Goal: Task Accomplishment & Management: Manage account settings

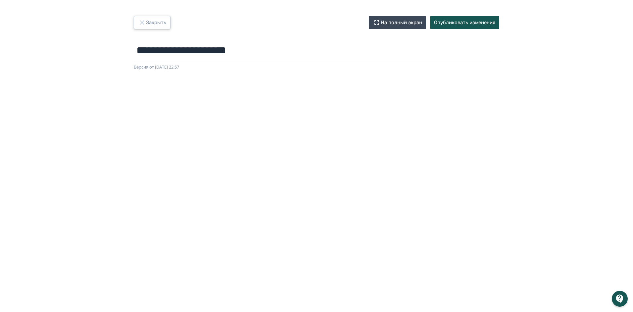
click at [147, 25] on button "Закрыть" at bounding box center [152, 22] width 37 height 13
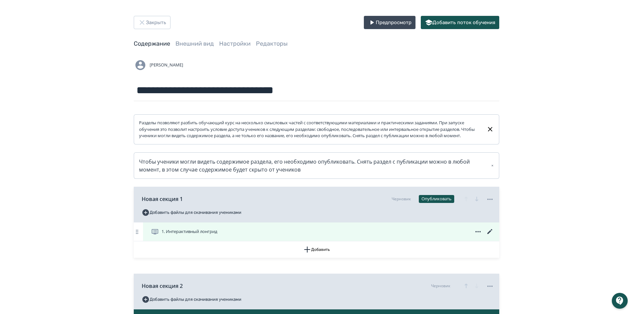
click at [487, 236] on icon at bounding box center [490, 232] width 8 height 8
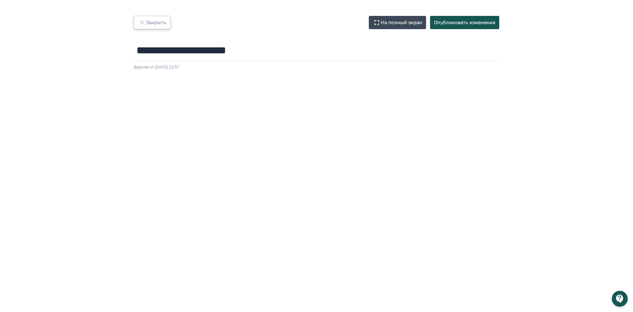
click at [156, 22] on button "Закрыть" at bounding box center [152, 22] width 37 height 13
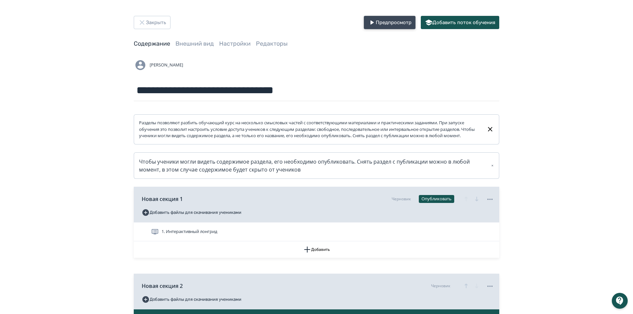
click at [383, 25] on button "Предпросмотр" at bounding box center [390, 22] width 52 height 13
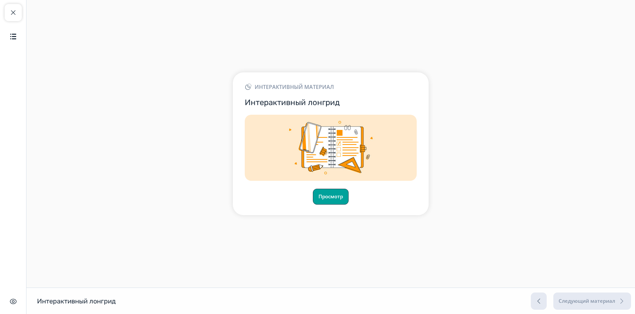
click at [341, 194] on button "Просмотр" at bounding box center [331, 197] width 36 height 16
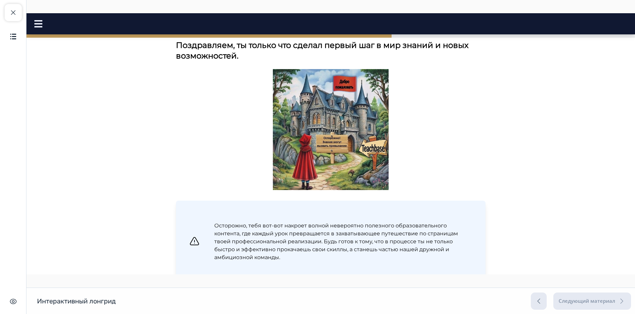
scroll to position [239, 0]
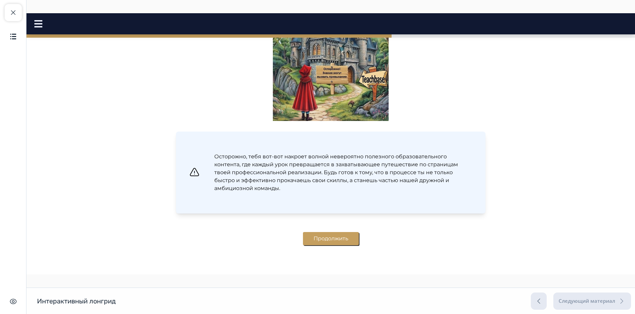
click at [320, 242] on button "Продолжить" at bounding box center [331, 238] width 56 height 13
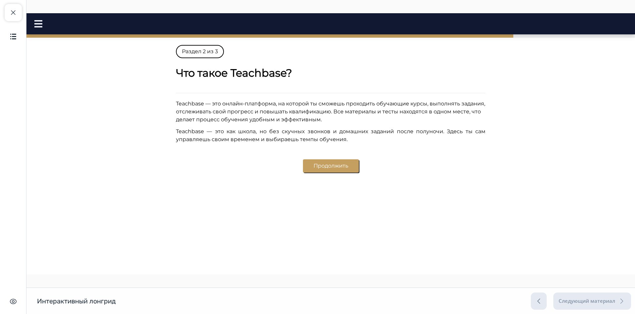
click at [540, 302] on div "Следующий материал" at bounding box center [581, 301] width 100 height 17
click at [12, 12] on span "button" at bounding box center [13, 13] width 8 height 8
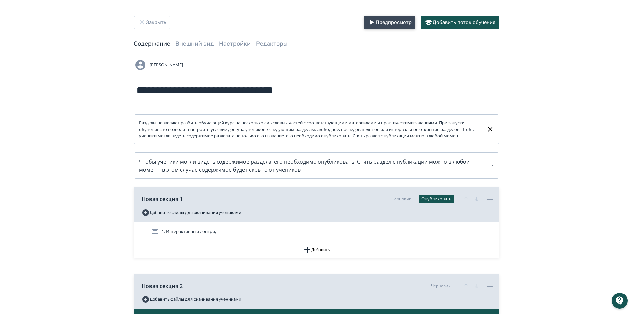
click at [372, 18] on button "Предпросмотр" at bounding box center [390, 22] width 52 height 13
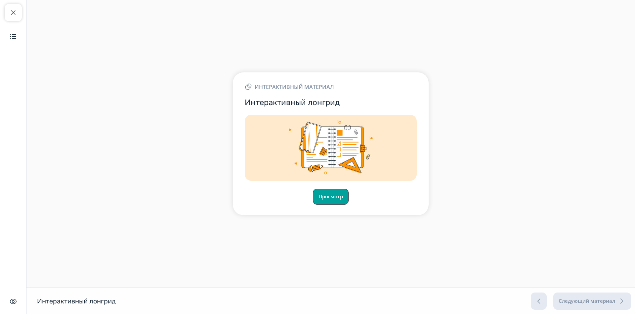
click at [337, 195] on button "Просмотр" at bounding box center [331, 197] width 36 height 16
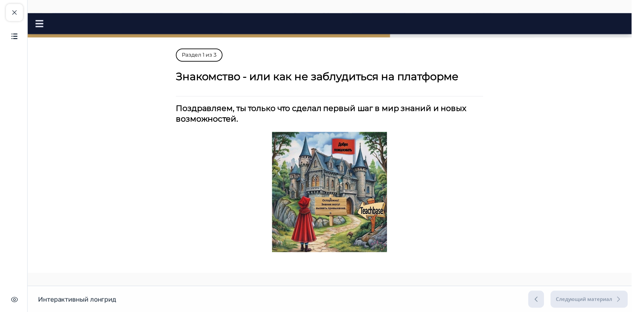
scroll to position [140, 0]
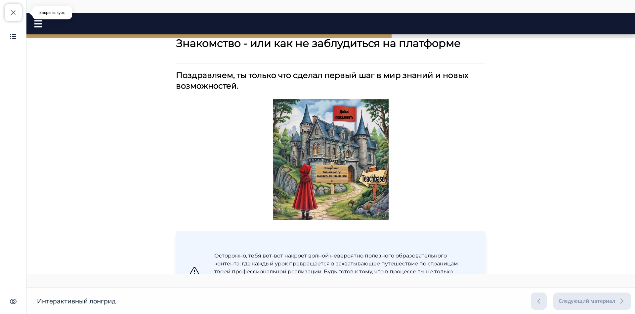
click at [14, 13] on span "button" at bounding box center [13, 13] width 8 height 8
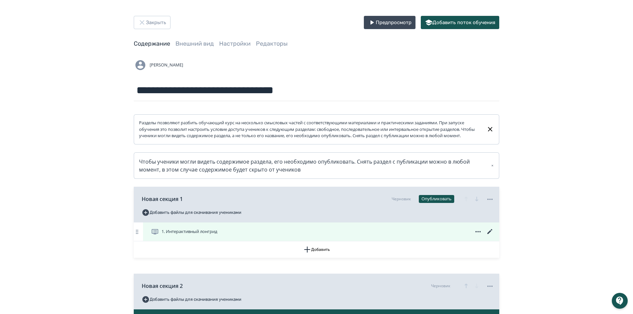
click at [493, 236] on icon at bounding box center [490, 232] width 8 height 8
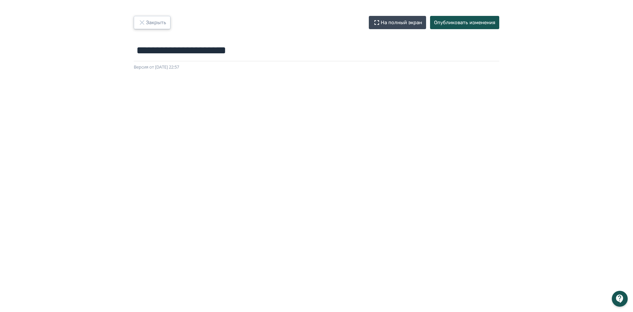
click at [153, 24] on button "Закрыть" at bounding box center [152, 22] width 37 height 13
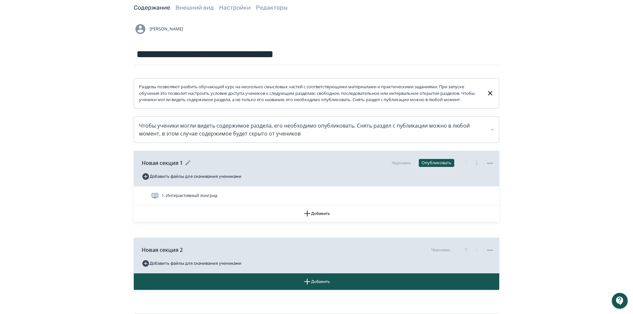
scroll to position [74, 0]
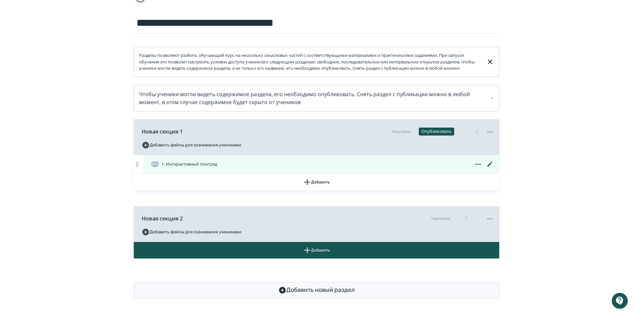
click at [493, 165] on icon at bounding box center [490, 165] width 8 height 8
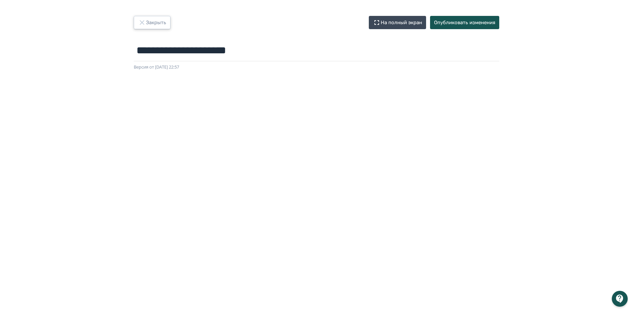
click at [148, 26] on button "Закрыть" at bounding box center [152, 22] width 37 height 13
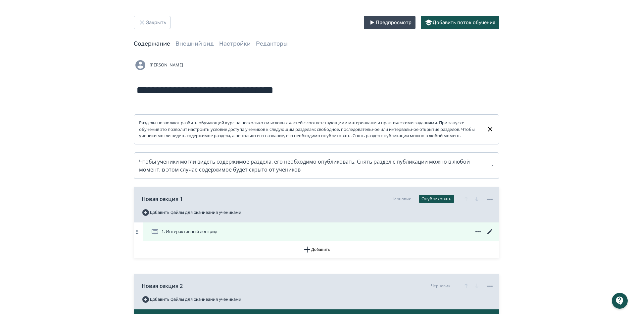
click at [491, 236] on icon at bounding box center [490, 232] width 8 height 8
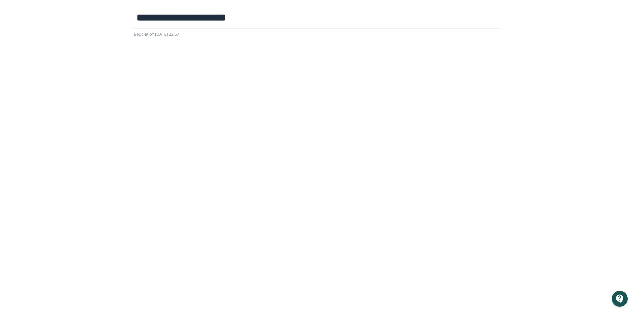
scroll to position [70, 0]
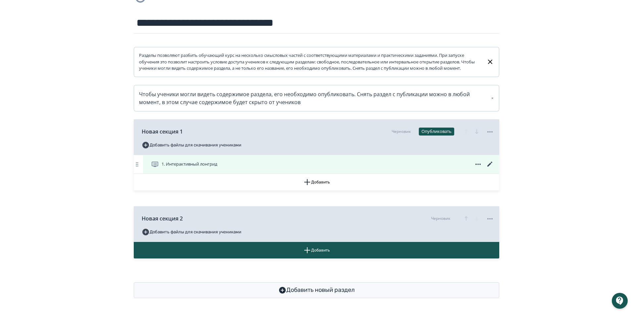
scroll to position [74, 0]
click at [488, 165] on icon at bounding box center [489, 164] width 5 height 5
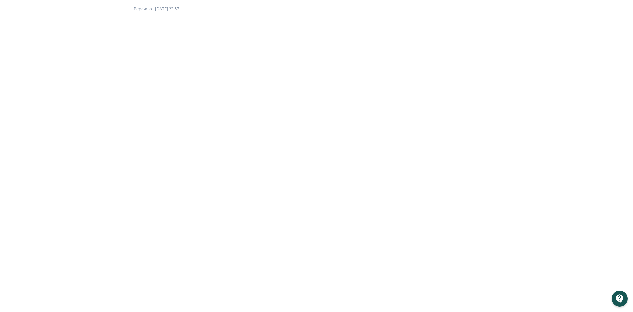
scroll to position [70, 0]
click at [619, 301] on div at bounding box center [620, 299] width 16 height 16
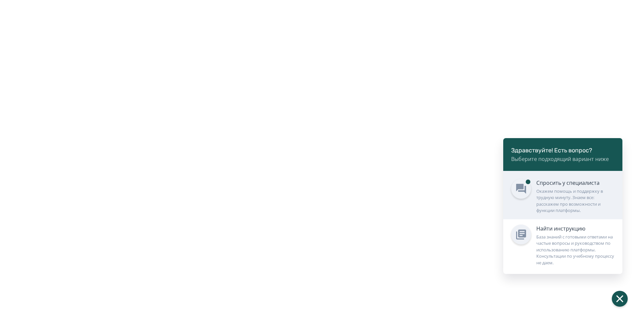
click at [551, 193] on div "Окажем помощь и поддержку в трудную минуту. Знаем все: расскажем про возможност…" at bounding box center [575, 201] width 78 height 26
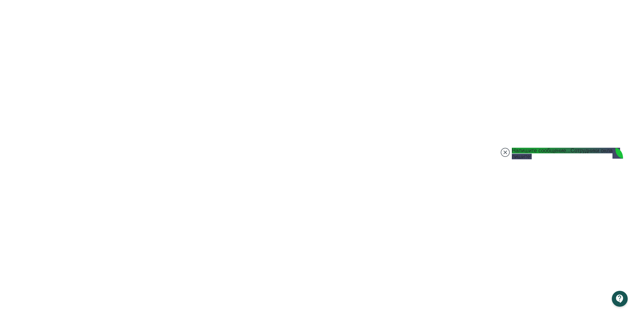
scroll to position [523, 0]
type textarea "**********"
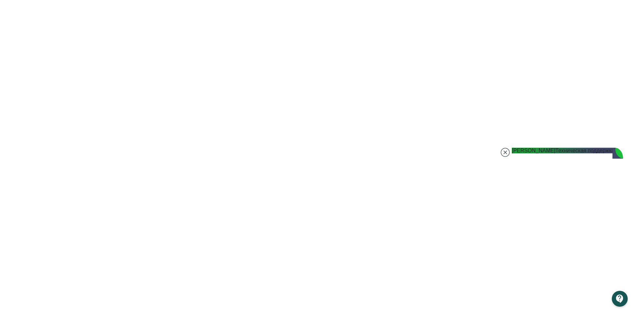
type textarea "**********"
click at [505, 149] on jdiv at bounding box center [504, 152] width 9 height 9
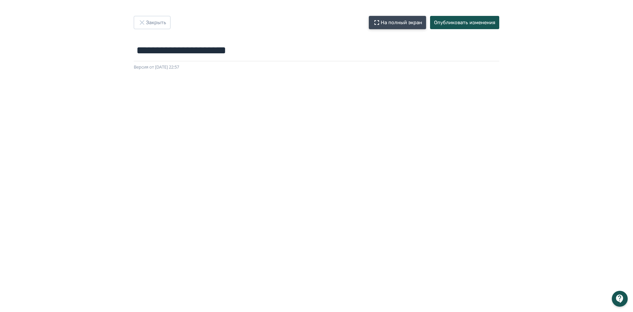
click at [402, 27] on button "На полный экран" at bounding box center [397, 22] width 57 height 13
click at [152, 23] on button "Закрыть" at bounding box center [152, 22] width 37 height 13
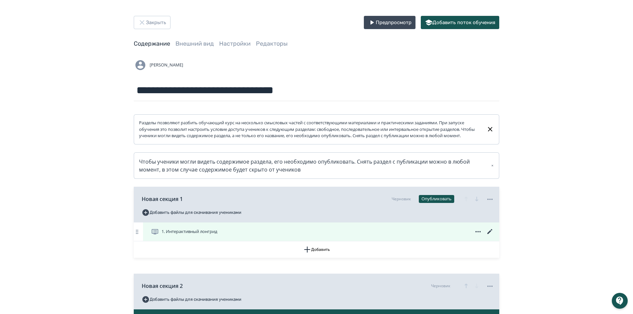
click at [491, 236] on icon at bounding box center [490, 232] width 8 height 8
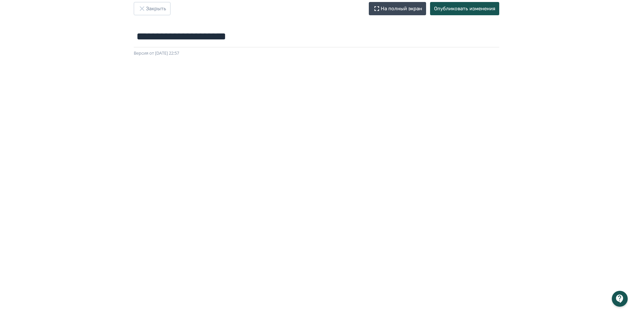
scroll to position [4, 0]
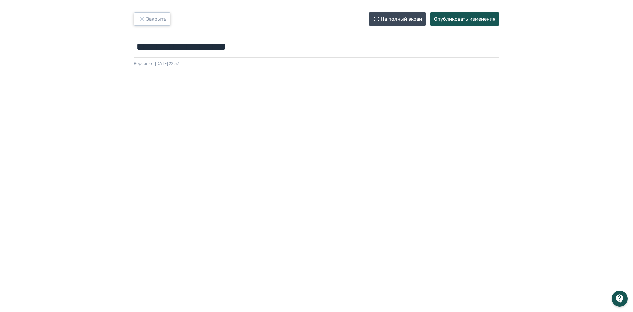
click at [142, 23] on button "Закрыть" at bounding box center [152, 18] width 37 height 13
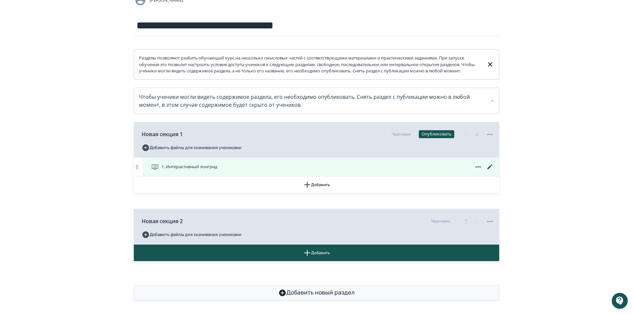
scroll to position [66, 0]
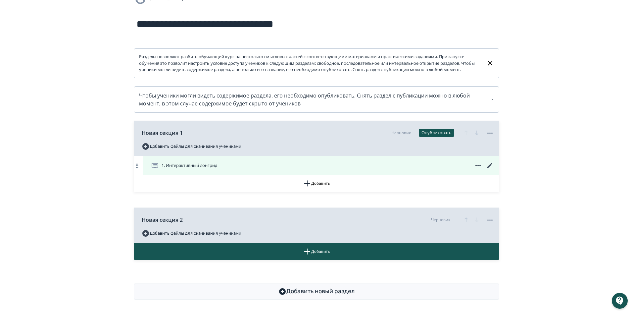
click at [488, 170] on icon at bounding box center [490, 166] width 8 height 8
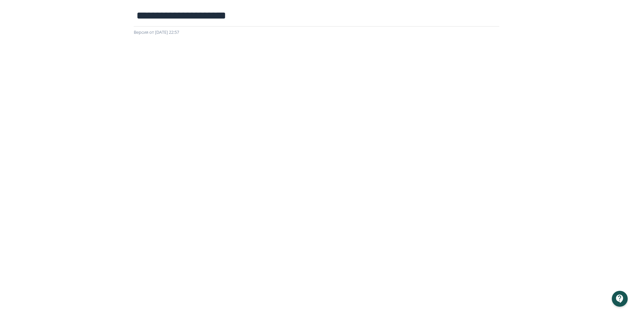
scroll to position [70, 0]
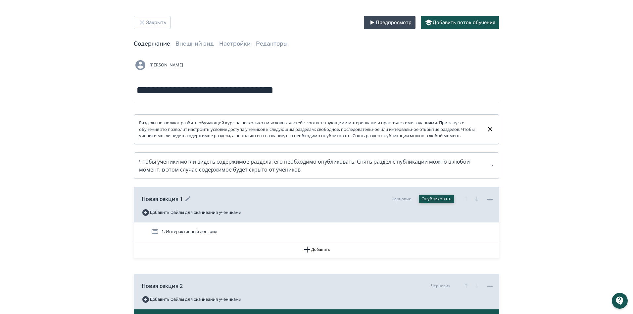
click at [446, 203] on button "Опубликовать" at bounding box center [436, 199] width 35 height 8
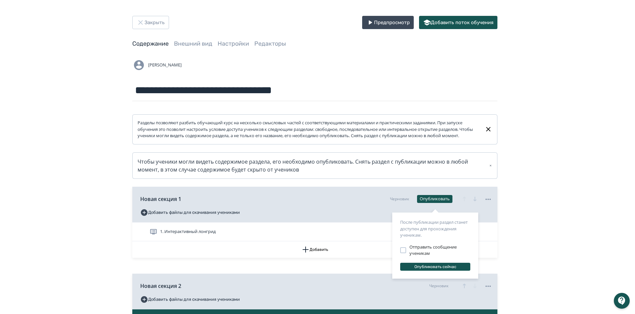
click at [566, 236] on div "После публикации раздел станет доступен для прохождения ученикам. Отправить соо…" at bounding box center [317, 157] width 635 height 314
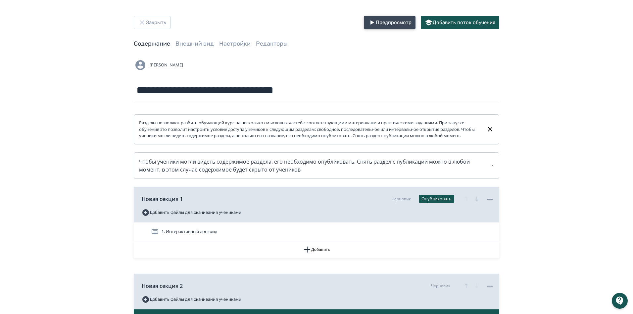
click at [391, 22] on button "Предпросмотр" at bounding box center [390, 22] width 52 height 13
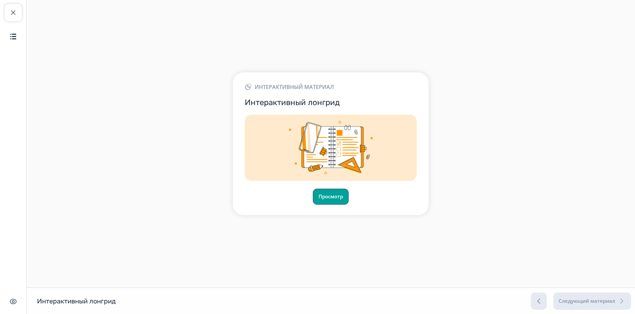
click at [342, 201] on button "Просмотр" at bounding box center [331, 197] width 36 height 16
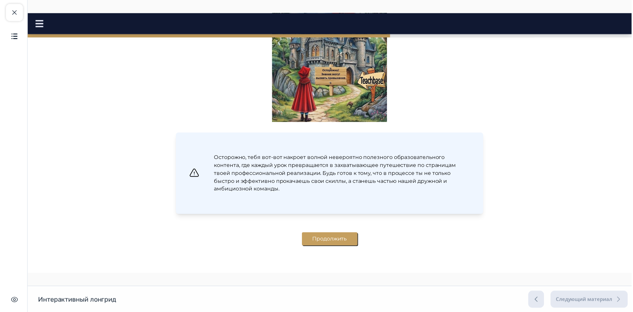
scroll to position [239, 0]
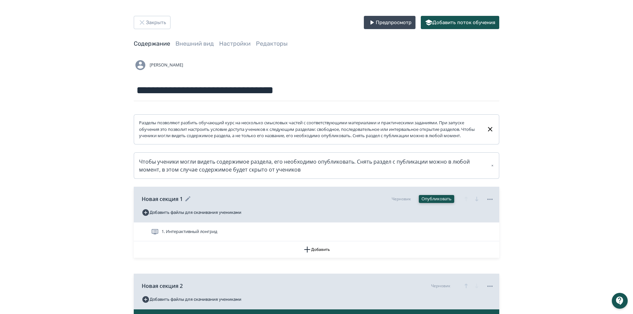
click at [442, 203] on button "Опубликовать" at bounding box center [436, 199] width 35 height 8
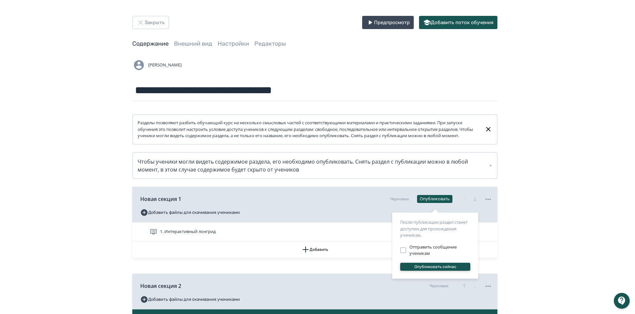
click at [428, 268] on button "Опубликовать сейчас" at bounding box center [435, 267] width 70 height 8
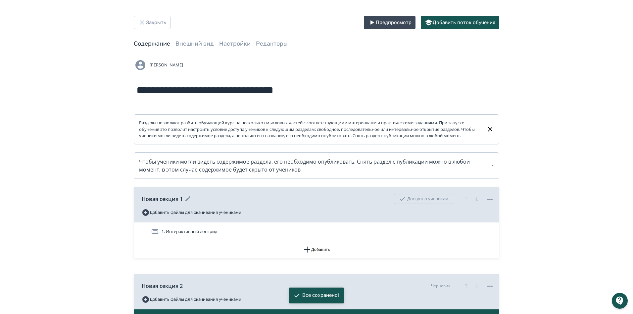
click at [490, 204] on icon at bounding box center [490, 200] width 8 height 8
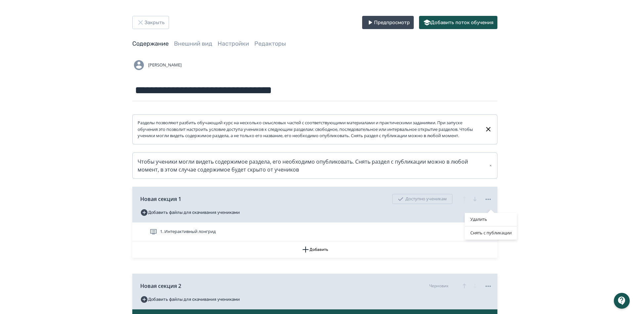
click at [406, 245] on div "Удалить Снять с публикации" at bounding box center [317, 157] width 635 height 314
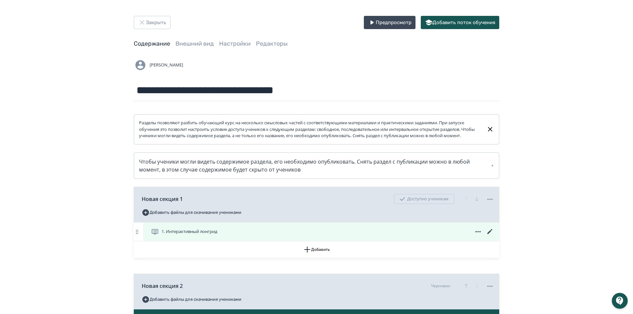
click at [488, 234] on icon at bounding box center [489, 231] width 5 height 5
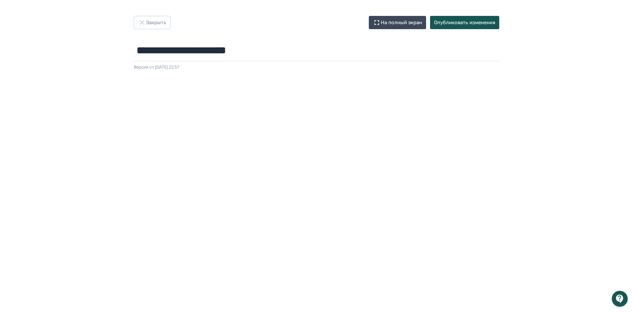
scroll to position [70, 0]
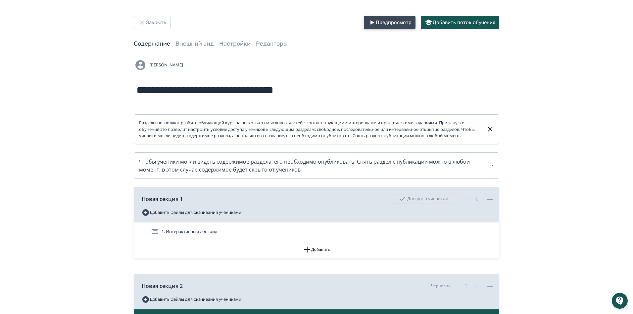
click at [391, 22] on button "Предпросмотр" at bounding box center [390, 22] width 52 height 13
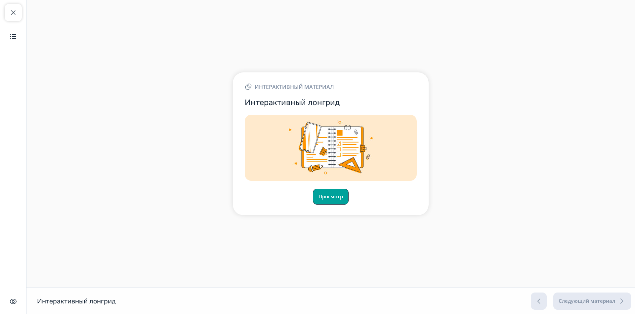
click at [323, 198] on button "Просмотр" at bounding box center [331, 197] width 36 height 16
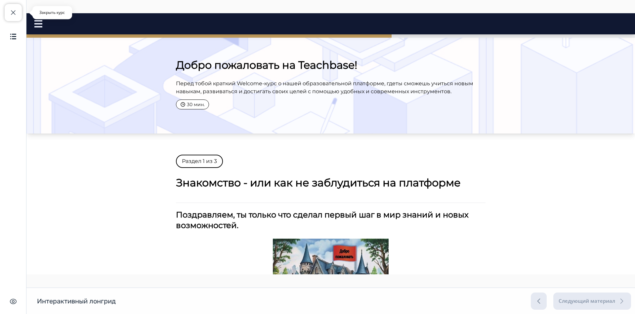
click at [9, 16] on span "button" at bounding box center [13, 13] width 8 height 8
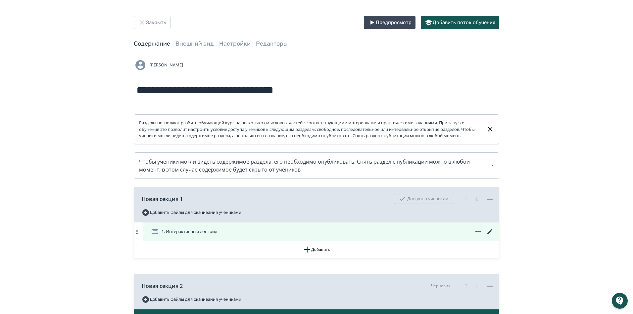
click at [489, 234] on icon at bounding box center [489, 231] width 5 height 5
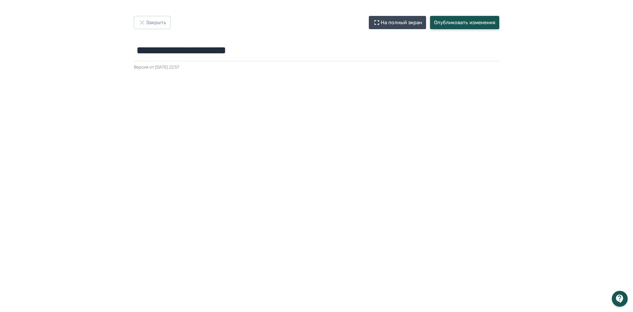
click at [473, 26] on button "Опубликовать изменения" at bounding box center [464, 22] width 69 height 13
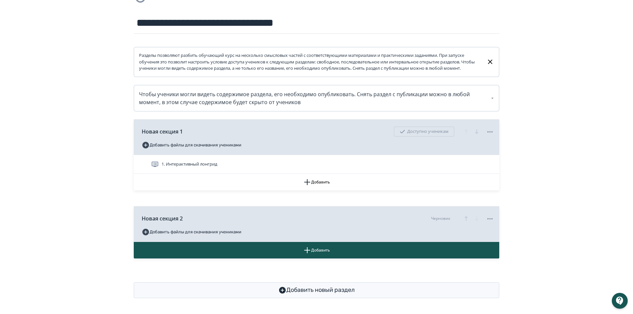
scroll to position [74, 0]
click at [492, 133] on icon at bounding box center [490, 132] width 8 height 8
click at [486, 160] on div "Снять с публикации" at bounding box center [491, 159] width 52 height 13
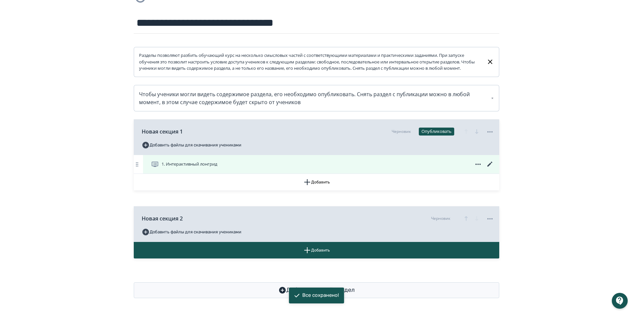
click at [490, 166] on icon at bounding box center [490, 165] width 8 height 8
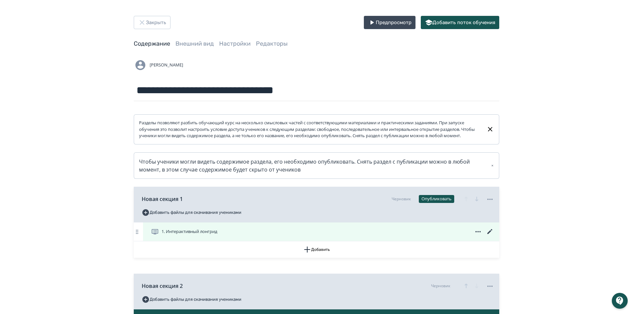
click at [486, 236] on icon at bounding box center [490, 232] width 8 height 8
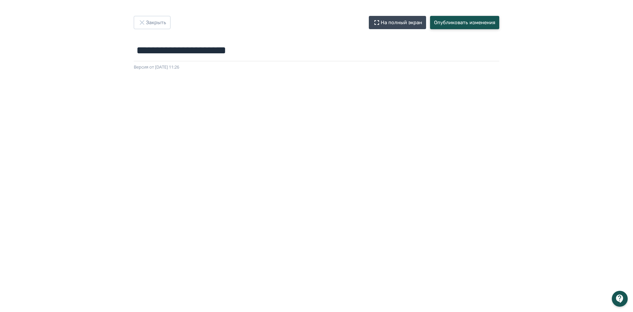
click at [475, 23] on button "Опубликовать изменения" at bounding box center [464, 22] width 69 height 13
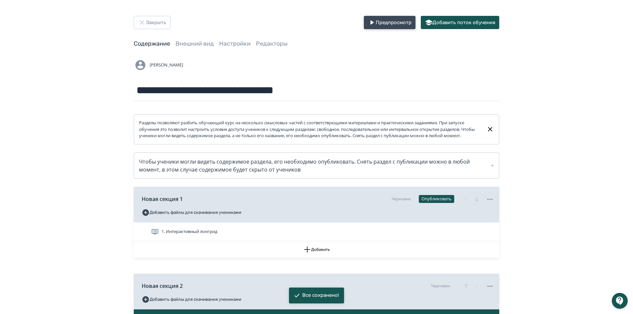
click at [383, 24] on button "Предпросмотр" at bounding box center [390, 22] width 52 height 13
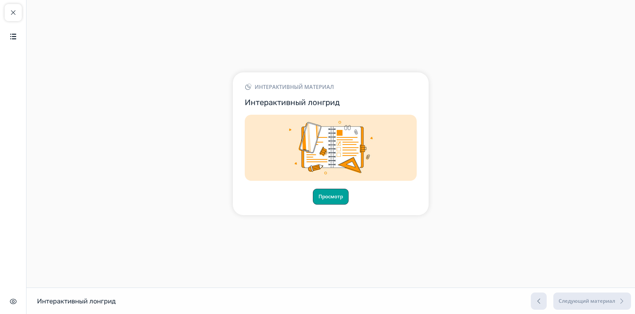
click at [336, 201] on button "Просмотр" at bounding box center [331, 197] width 36 height 16
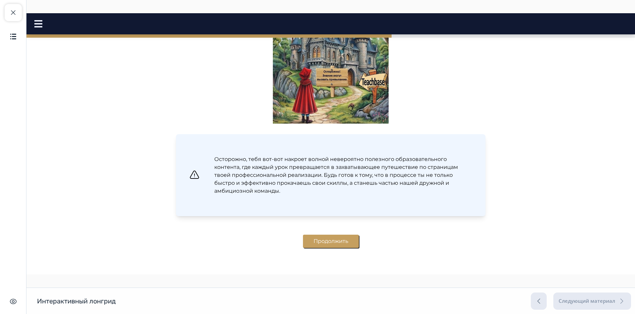
scroll to position [239, 0]
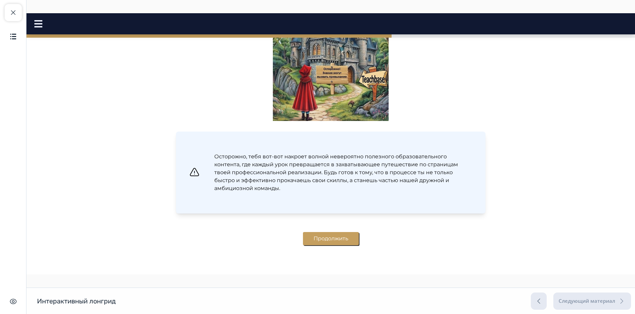
click at [313, 239] on button "Продолжить" at bounding box center [331, 238] width 56 height 13
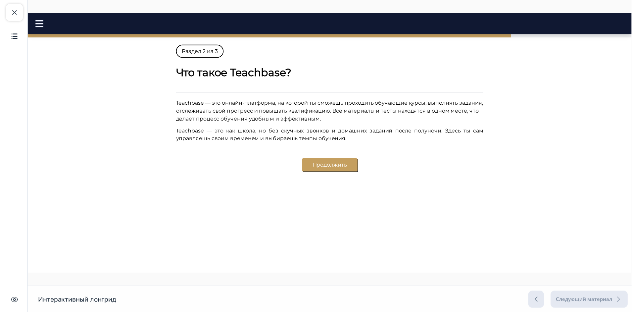
scroll to position [0, 0]
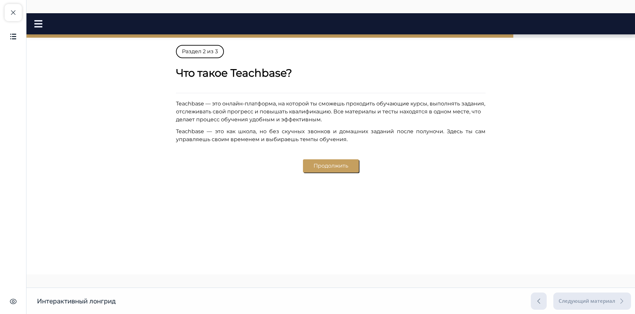
click at [319, 164] on button "Продолжить" at bounding box center [331, 166] width 56 height 13
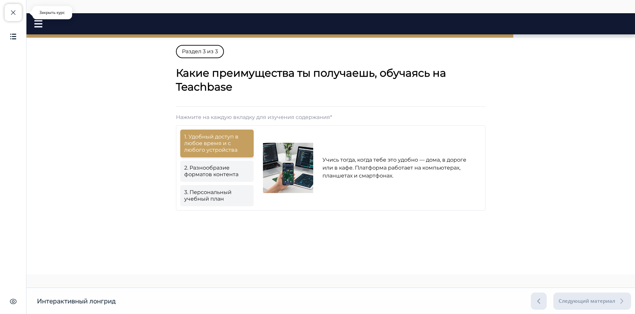
click at [16, 16] on span "button" at bounding box center [13, 13] width 8 height 8
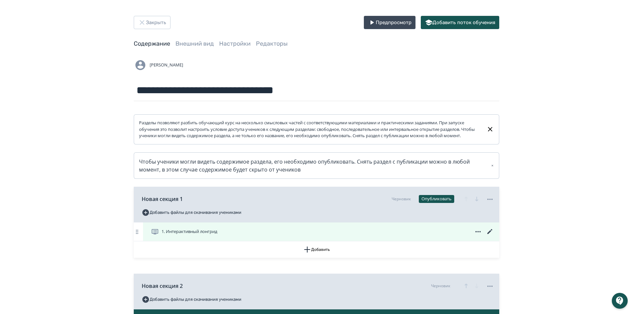
click at [491, 236] on icon at bounding box center [490, 232] width 8 height 8
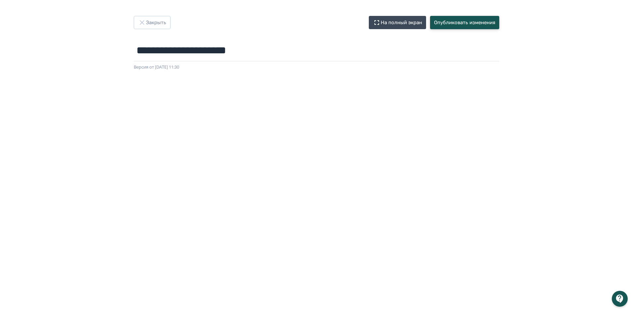
click at [449, 23] on button "Опубликовать изменения" at bounding box center [464, 22] width 69 height 13
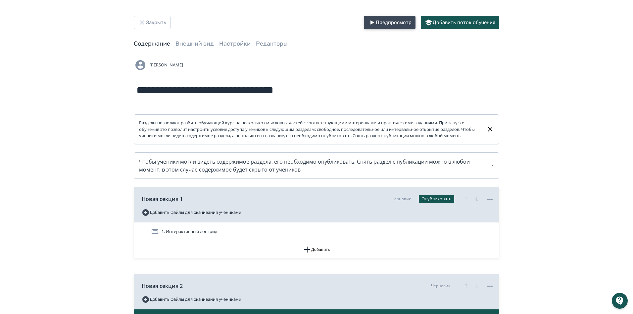
click at [382, 20] on button "Предпросмотр" at bounding box center [390, 22] width 52 height 13
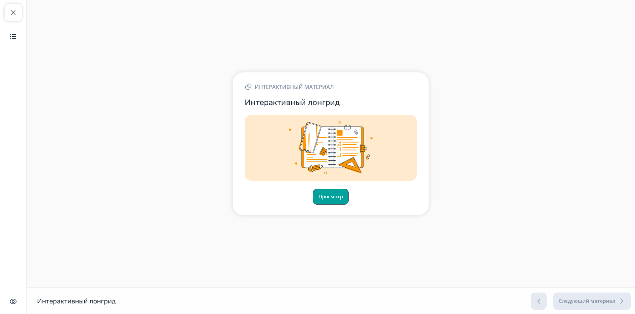
click at [335, 199] on button "Просмотр" at bounding box center [331, 197] width 36 height 16
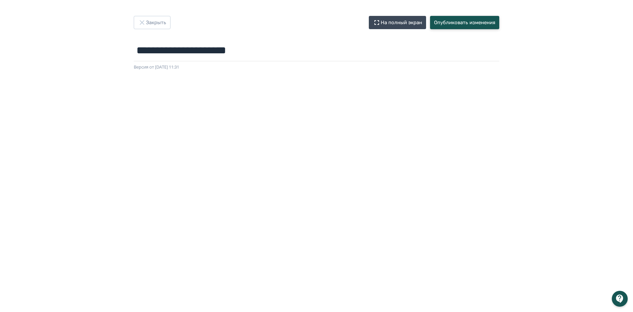
click at [458, 22] on button "Опубликовать изменения" at bounding box center [464, 22] width 69 height 13
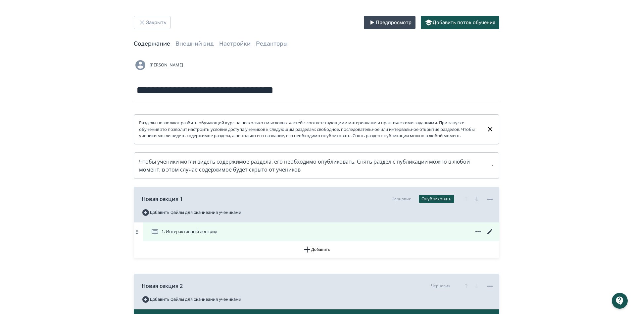
click at [487, 236] on icon at bounding box center [490, 232] width 8 height 8
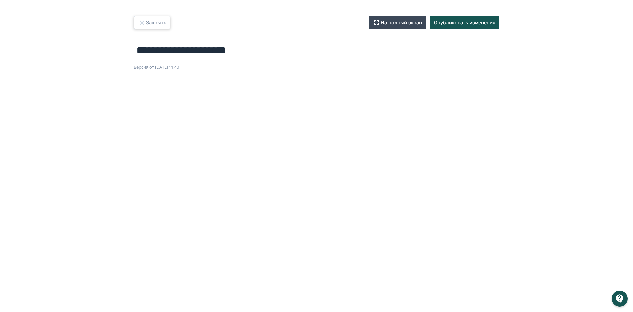
click at [152, 21] on button "Закрыть" at bounding box center [152, 22] width 37 height 13
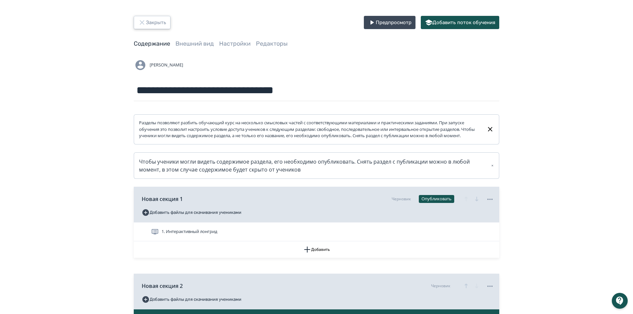
click at [157, 25] on button "Закрыть" at bounding box center [152, 22] width 37 height 13
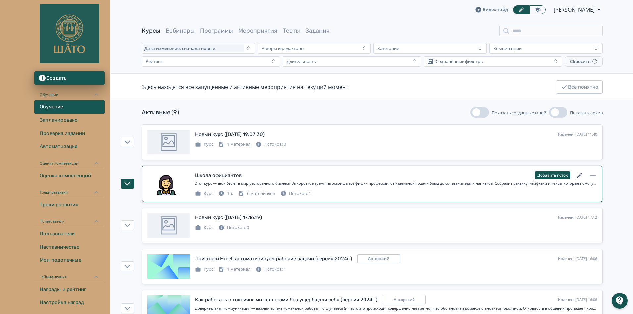
click at [580, 178] on icon at bounding box center [580, 176] width 8 height 8
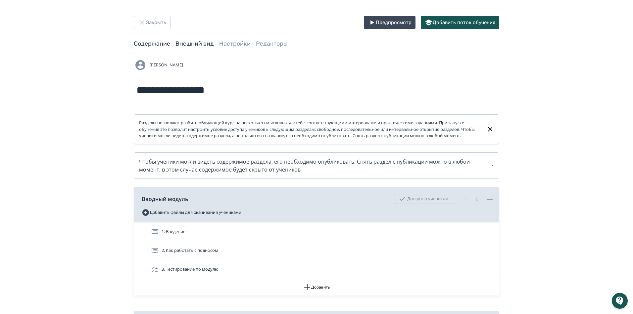
click at [207, 45] on link "Внешний вид" at bounding box center [194, 43] width 38 height 7
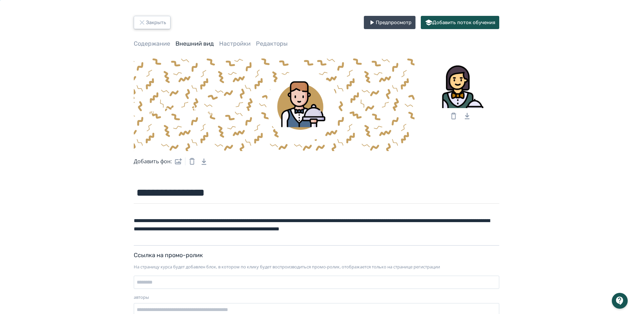
click at [150, 26] on button "Закрыть" at bounding box center [152, 22] width 37 height 13
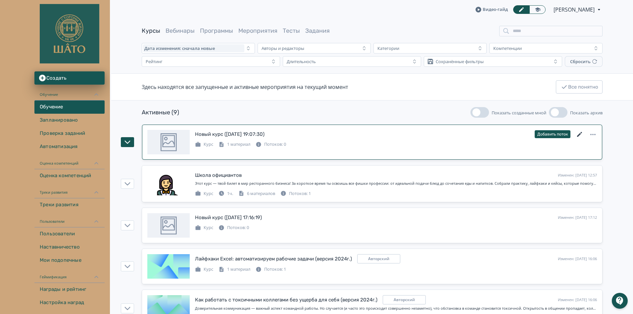
click at [581, 134] on icon at bounding box center [580, 135] width 8 height 8
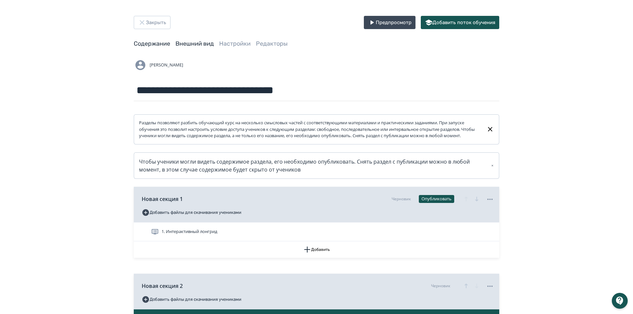
click at [209, 43] on link "Внешний вид" at bounding box center [194, 43] width 38 height 7
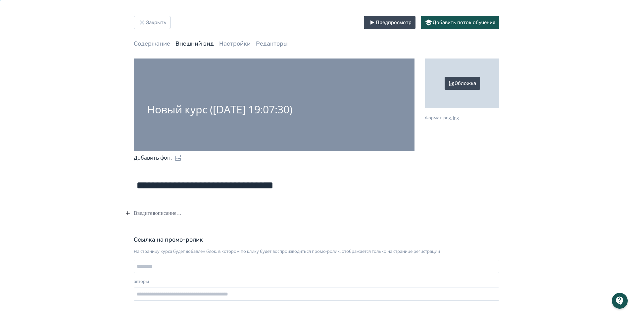
click at [452, 85] on div "Обложка" at bounding box center [462, 84] width 74 height 50
click at [0, 0] on input "Обложка Формат: png, jpg." at bounding box center [0, 0] width 0 height 0
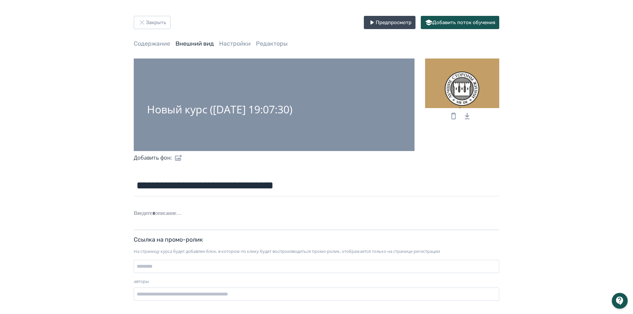
click at [177, 159] on label at bounding box center [177, 157] width 11 height 13
click at [0, 0] on input "file" at bounding box center [0, 0] width 0 height 0
click at [240, 44] on link "Настройки" at bounding box center [234, 43] width 31 height 7
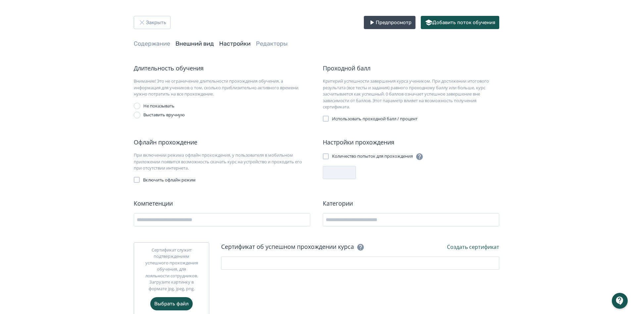
click at [201, 47] on link "Внешний вид" at bounding box center [194, 43] width 38 height 7
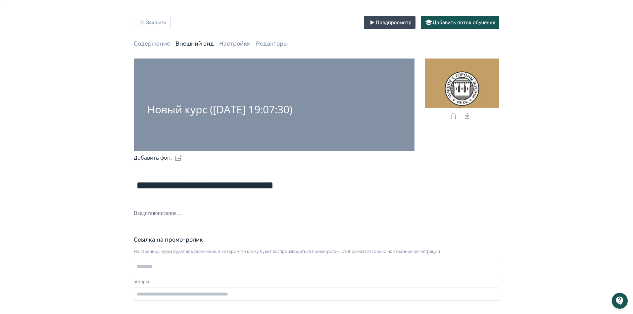
click at [176, 160] on label at bounding box center [177, 157] width 11 height 13
click at [0, 0] on input "file" at bounding box center [0, 0] width 0 height 0
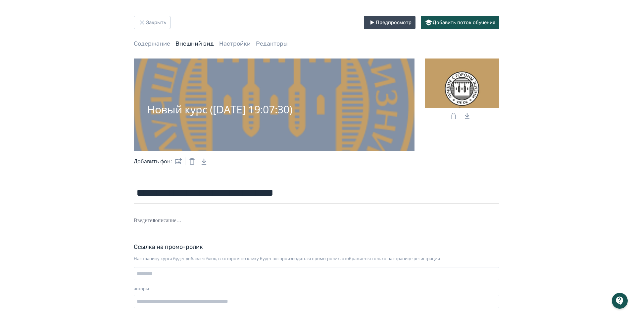
click at [192, 162] on icon "button" at bounding box center [192, 162] width 8 height 8
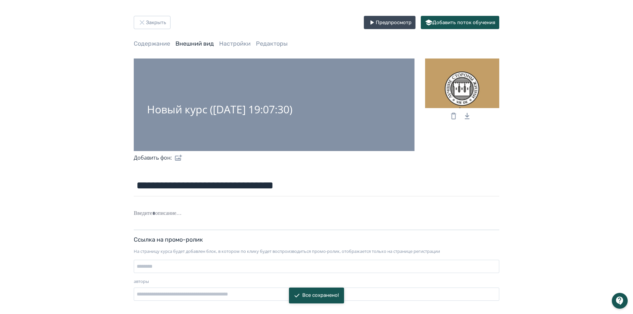
click at [180, 157] on label at bounding box center [177, 157] width 11 height 13
click at [0, 0] on input "file" at bounding box center [0, 0] width 0 height 0
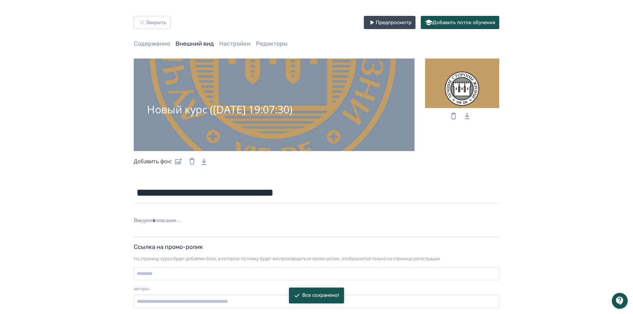
click at [190, 162] on icon "button" at bounding box center [191, 161] width 5 height 7
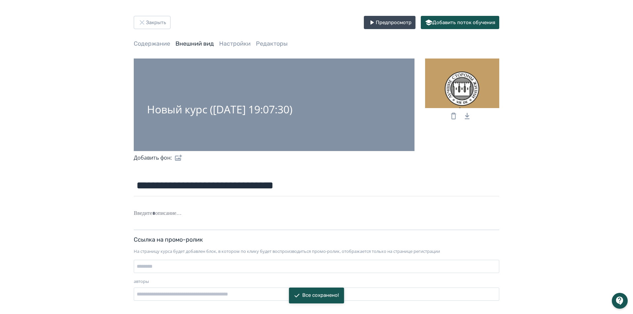
click at [181, 156] on label at bounding box center [177, 157] width 11 height 13
click at [0, 0] on input "file" at bounding box center [0, 0] width 0 height 0
click at [177, 159] on label at bounding box center [177, 157] width 11 height 13
click at [0, 0] on input "file" at bounding box center [0, 0] width 0 height 0
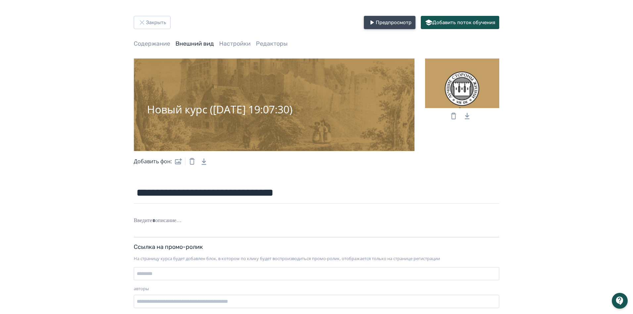
click at [402, 20] on button "Предпросмотр" at bounding box center [390, 22] width 52 height 13
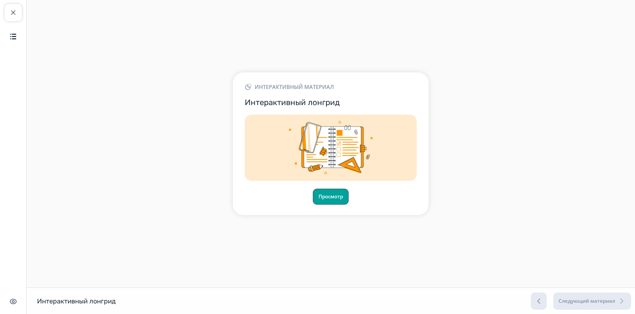
click at [332, 200] on button "Просмотр" at bounding box center [331, 197] width 36 height 16
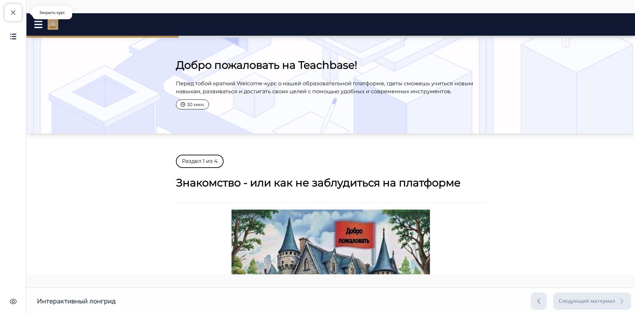
click at [17, 13] on button "Закрыть курс" at bounding box center [13, 12] width 17 height 17
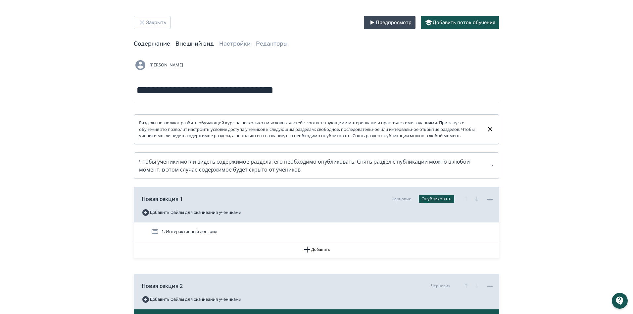
click at [185, 45] on link "Внешний вид" at bounding box center [194, 43] width 38 height 7
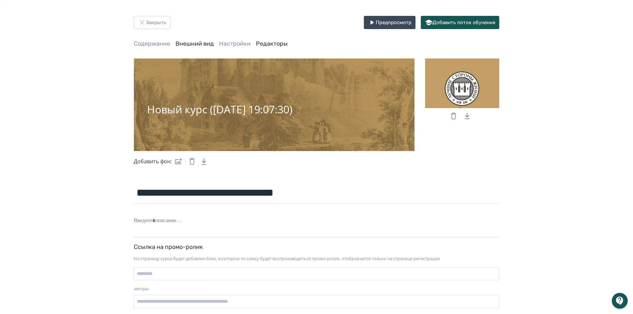
click at [274, 45] on link "Редакторы" at bounding box center [272, 43] width 32 height 7
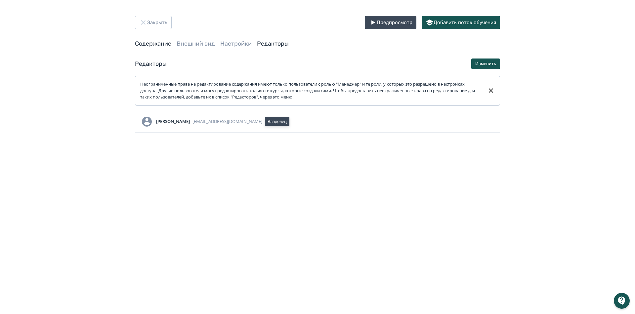
click at [165, 43] on link "Содержание" at bounding box center [153, 43] width 36 height 7
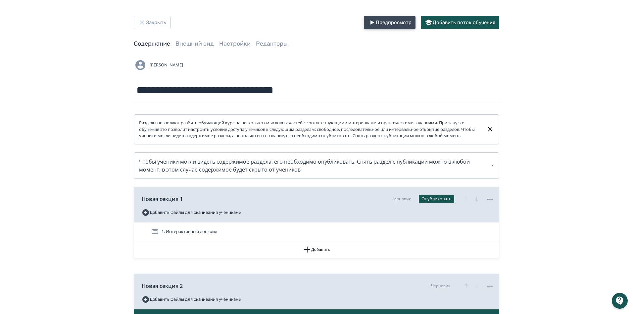
click at [384, 23] on button "Предпросмотр" at bounding box center [390, 22] width 52 height 13
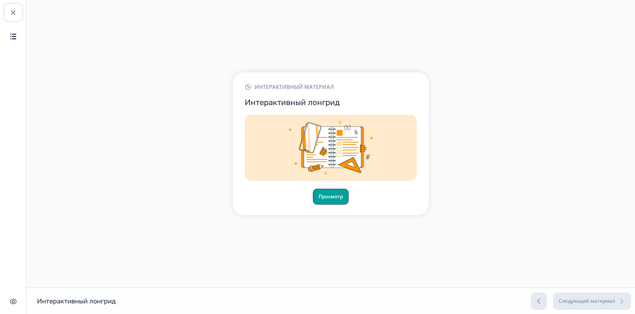
click at [332, 199] on button "Просмотр" at bounding box center [331, 197] width 36 height 16
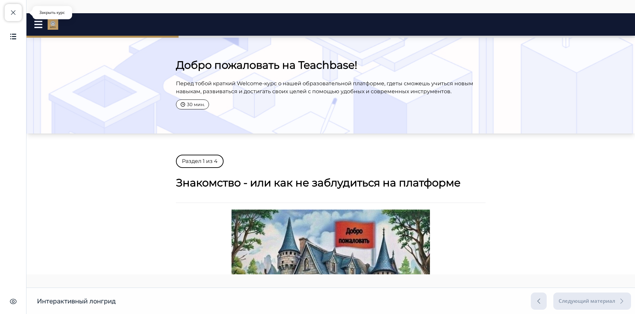
click at [15, 12] on span "button" at bounding box center [13, 13] width 8 height 8
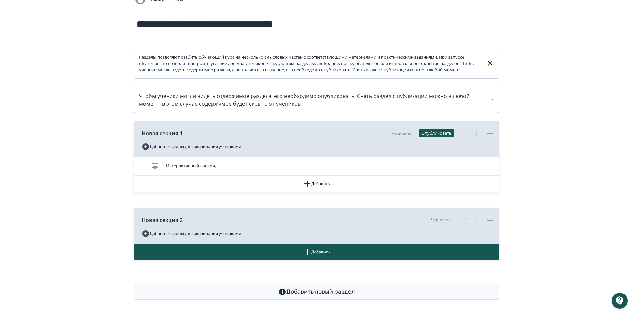
scroll to position [66, 0]
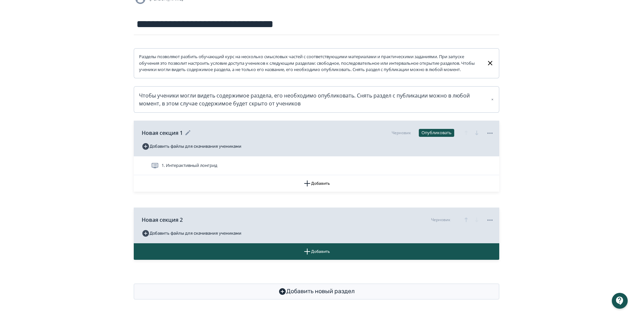
click at [491, 137] on icon at bounding box center [490, 133] width 8 height 8
click at [526, 169] on div "Удалить" at bounding box center [317, 157] width 635 height 314
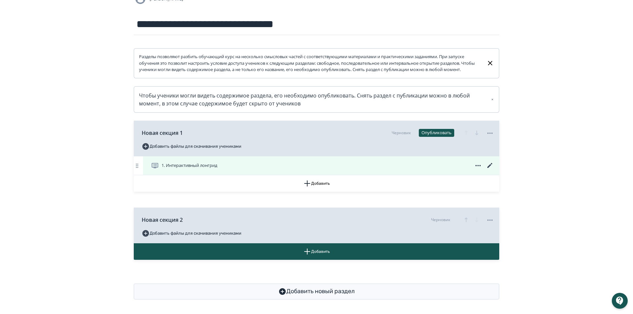
click at [481, 170] on icon at bounding box center [478, 166] width 8 height 8
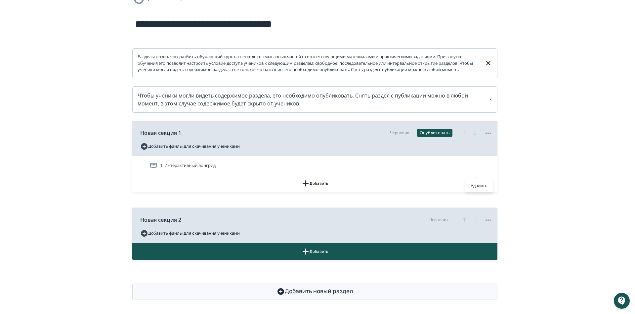
click at [532, 179] on div "Удалить" at bounding box center [317, 157] width 635 height 314
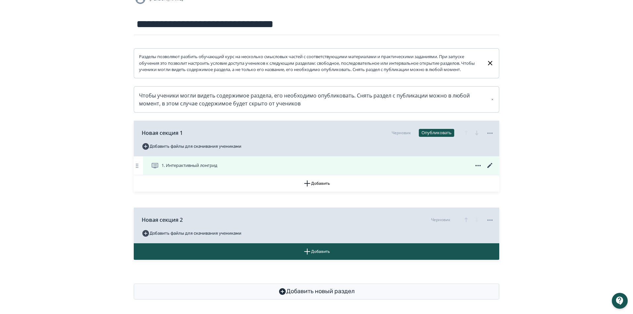
click at [492, 170] on icon at bounding box center [490, 166] width 8 height 8
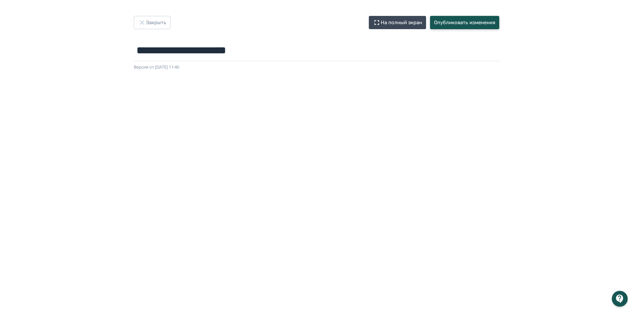
click at [468, 24] on button "Опубликовать изменения" at bounding box center [464, 22] width 69 height 13
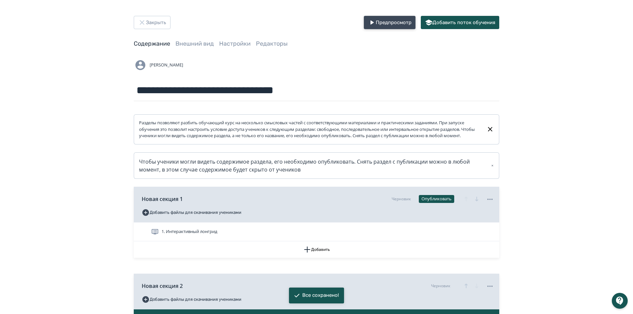
click at [383, 24] on button "Предпросмотр" at bounding box center [390, 22] width 52 height 13
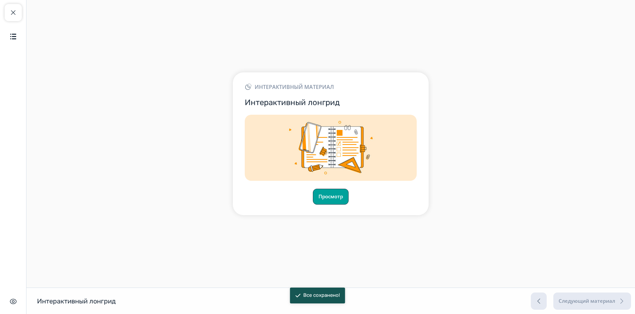
click at [320, 198] on button "Просмотр" at bounding box center [331, 197] width 36 height 16
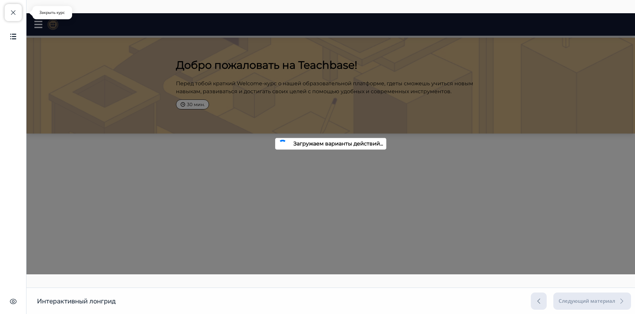
click at [16, 13] on span "button" at bounding box center [13, 13] width 8 height 8
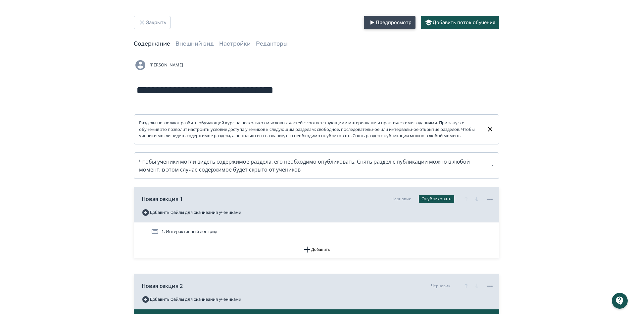
click at [382, 20] on button "Предпросмотр" at bounding box center [390, 22] width 52 height 13
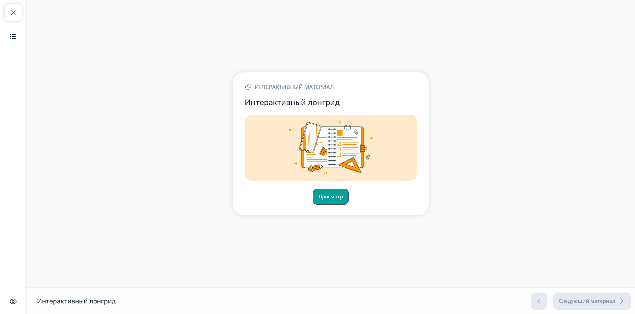
click at [327, 197] on button "Просмотр" at bounding box center [331, 197] width 36 height 16
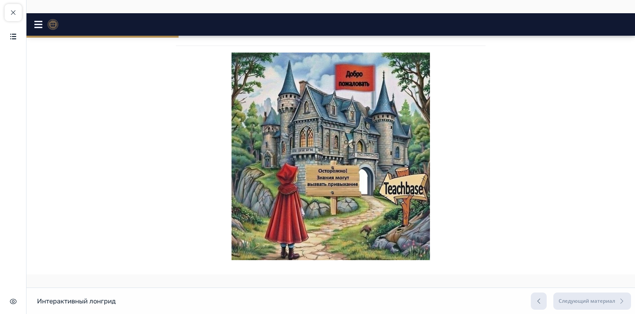
scroll to position [204, 0]
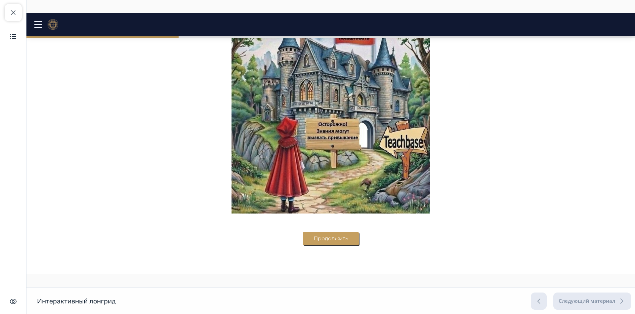
click at [345, 238] on button "Продолжить" at bounding box center [331, 238] width 56 height 13
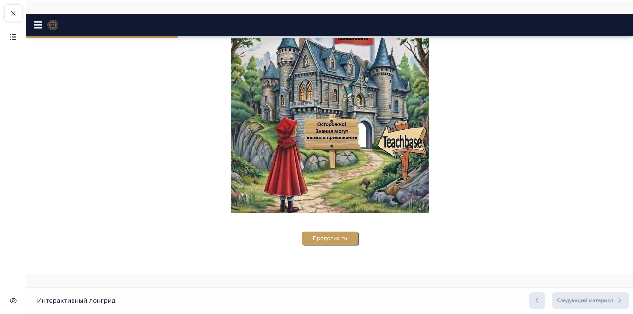
scroll to position [0, 0]
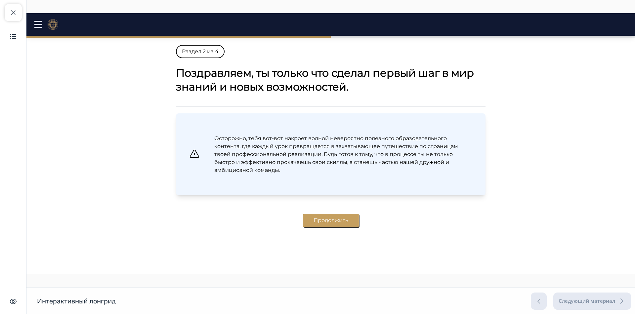
click at [251, 122] on div "Осторожно, тебя вот-вот накроет волной невероятно полезного образовательного ко…" at bounding box center [331, 155] width 310 height 82
click at [11, 18] on button "Закрыть курс" at bounding box center [13, 12] width 17 height 17
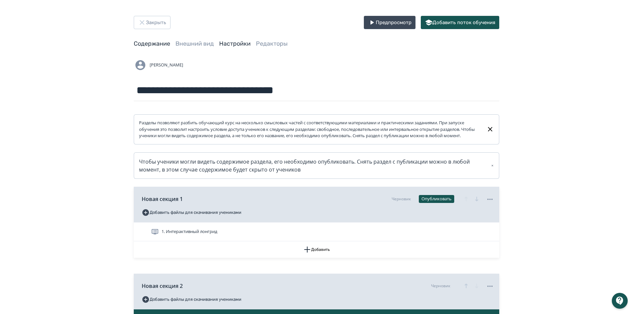
click at [224, 46] on link "Настройки" at bounding box center [234, 43] width 31 height 7
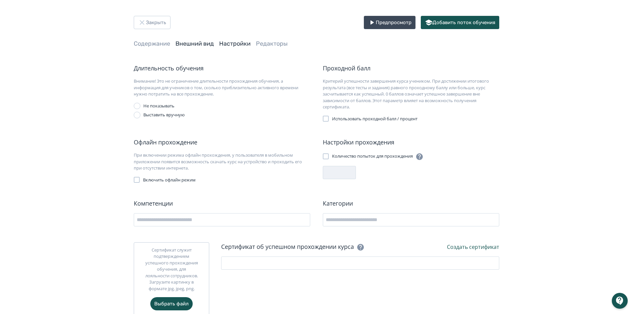
click at [201, 46] on link "Внешний вид" at bounding box center [194, 43] width 38 height 7
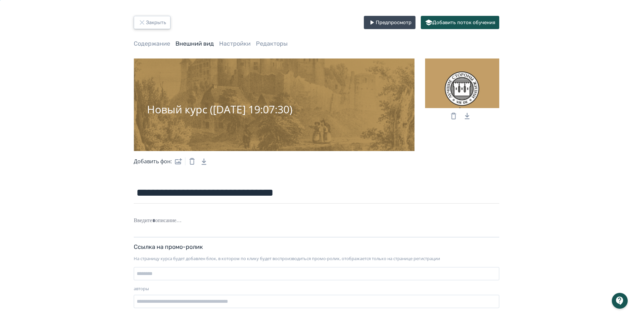
click at [159, 21] on button "Закрыть" at bounding box center [152, 22] width 37 height 13
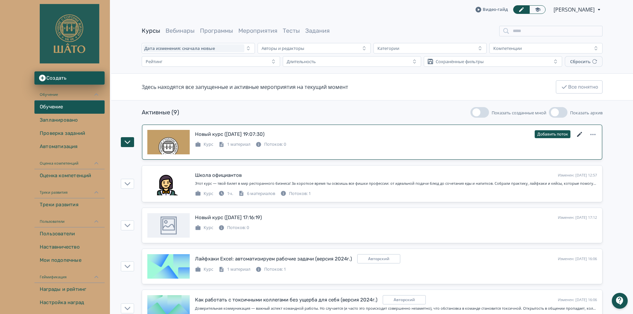
click at [579, 137] on icon at bounding box center [580, 135] width 8 height 8
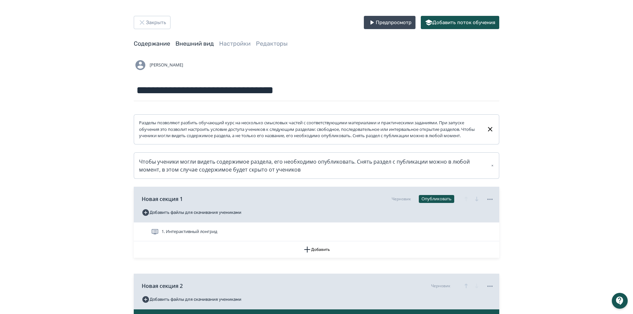
click at [191, 42] on link "Внешний вид" at bounding box center [194, 43] width 38 height 7
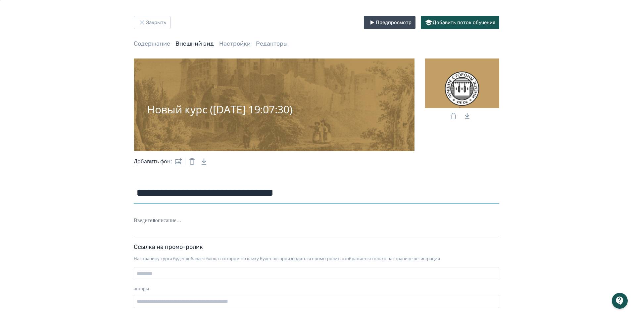
drag, startPoint x: 139, startPoint y: 193, endPoint x: 314, endPoint y: 201, distance: 174.6
click at [314, 201] on input "**********" at bounding box center [316, 193] width 365 height 22
drag, startPoint x: 284, startPoint y: 194, endPoint x: 132, endPoint y: 191, distance: 151.9
click at [132, 191] on div "**********" at bounding box center [316, 165] width 397 height 298
paste input "**********"
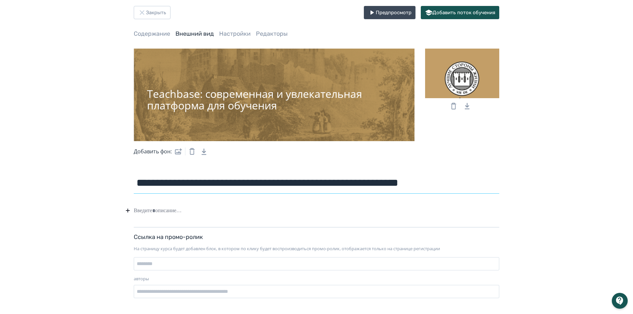
scroll to position [15, 0]
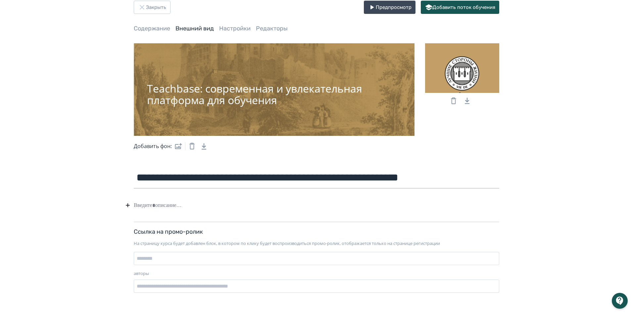
type input "**********"
click at [156, 6] on button "Закрыть" at bounding box center [152, 7] width 37 height 13
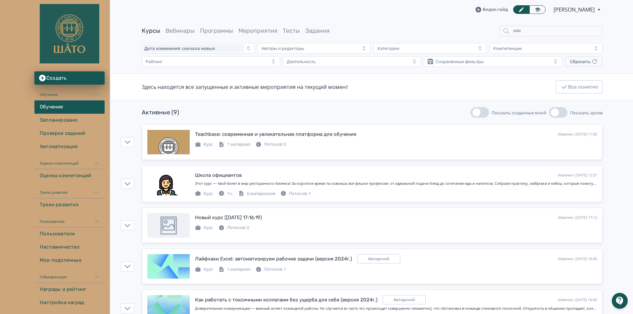
click at [601, 10] on icon at bounding box center [598, 10] width 7 height 8
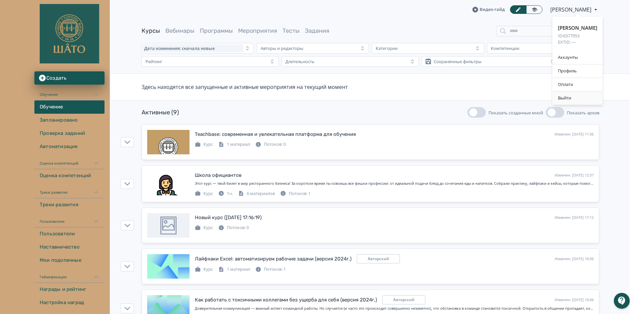
click at [560, 99] on div "Выйти" at bounding box center [578, 98] width 50 height 13
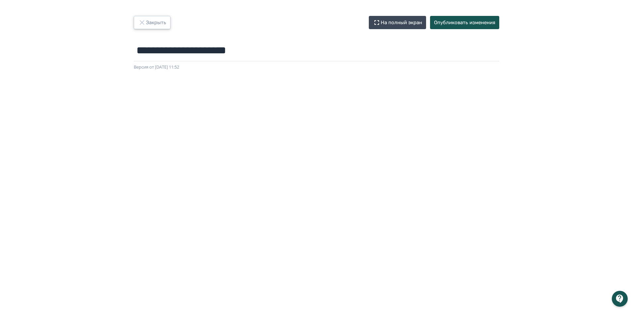
click at [147, 27] on button "Закрыть" at bounding box center [152, 22] width 37 height 13
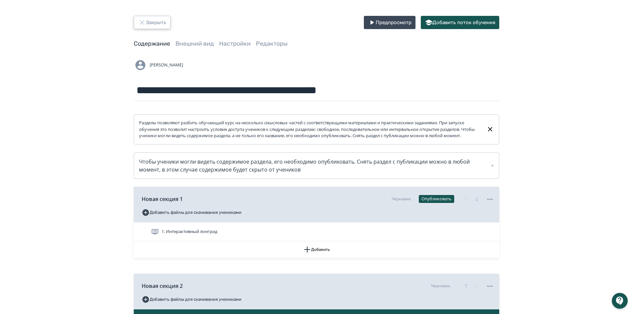
click at [143, 24] on icon "button" at bounding box center [142, 23] width 8 height 8
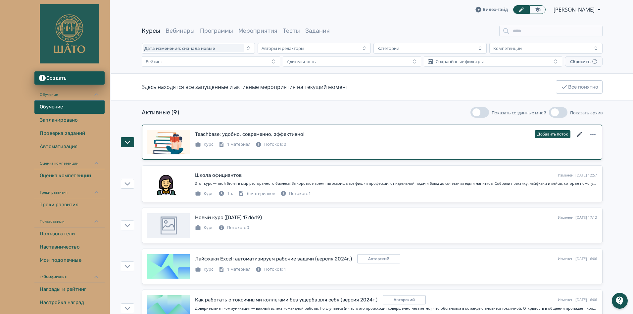
click at [583, 135] on icon at bounding box center [580, 135] width 8 height 8
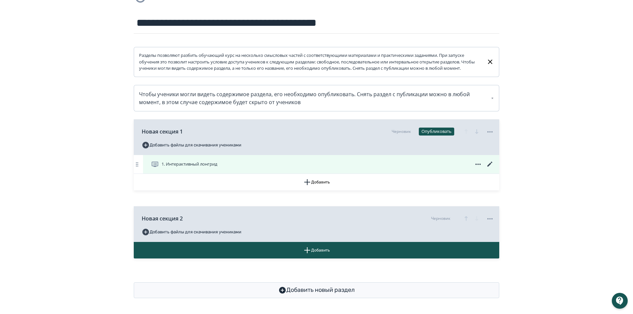
scroll to position [74, 0]
click at [491, 164] on icon at bounding box center [490, 165] width 8 height 8
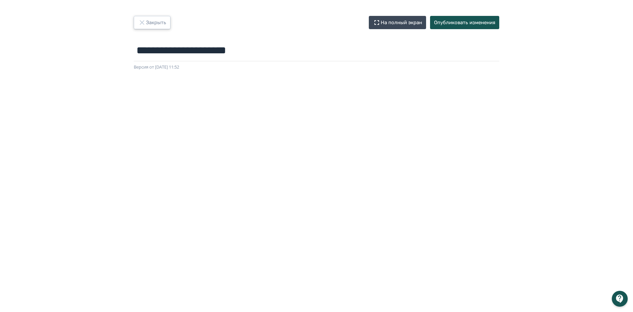
click at [148, 27] on button "Закрыть" at bounding box center [152, 22] width 37 height 13
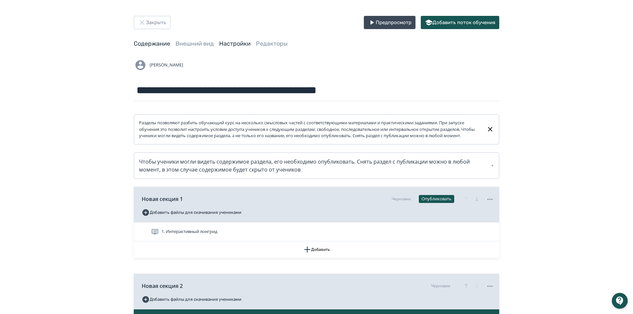
click at [228, 43] on link "Настройки" at bounding box center [234, 43] width 31 height 7
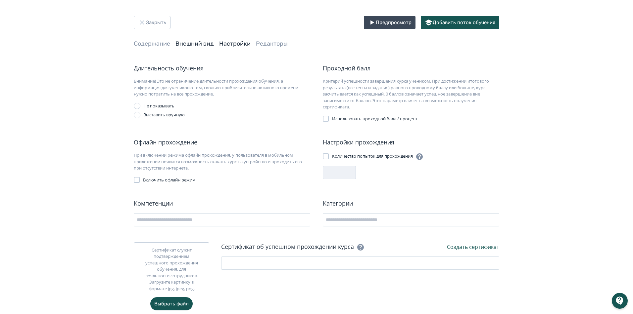
click at [197, 46] on link "Внешний вид" at bounding box center [194, 43] width 38 height 7
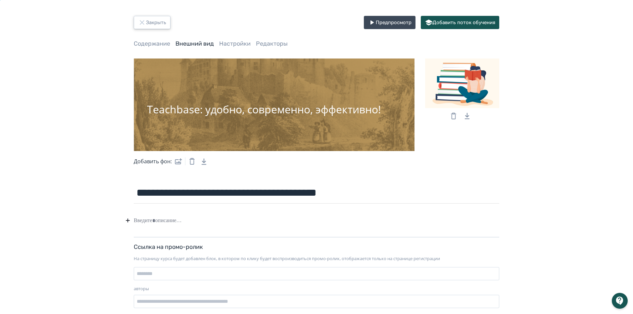
click at [150, 23] on button "Закрыть" at bounding box center [152, 22] width 37 height 13
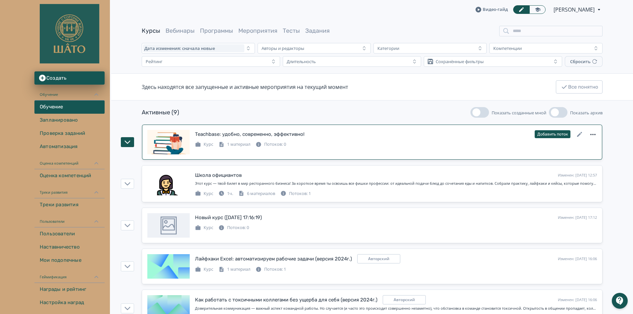
click at [591, 135] on icon at bounding box center [592, 134] width 5 height 1
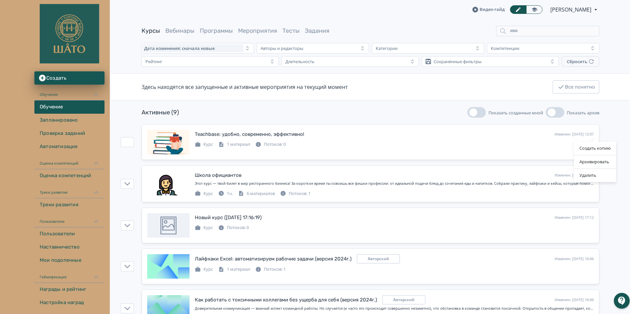
click at [619, 134] on div "Создать копию Архивировать Удалить" at bounding box center [317, 157] width 635 height 314
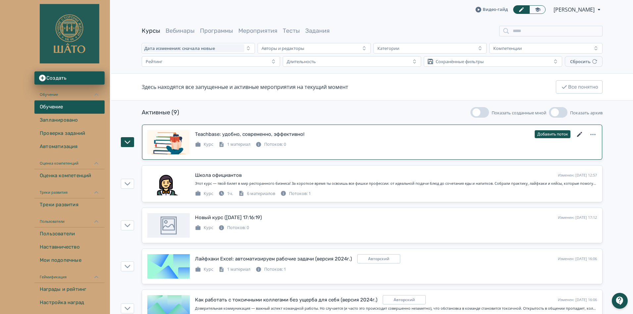
click at [577, 134] on icon at bounding box center [580, 135] width 8 height 8
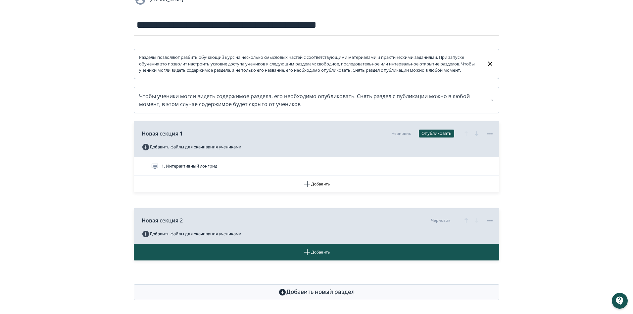
scroll to position [66, 0]
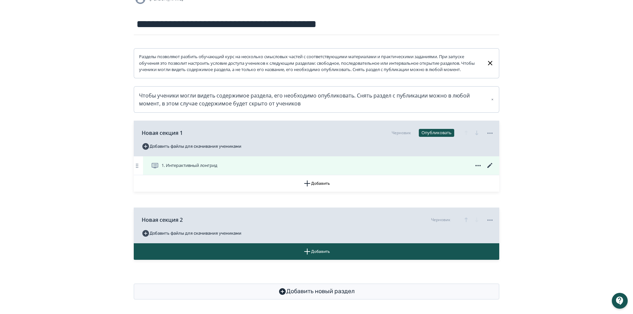
click at [490, 168] on icon at bounding box center [489, 165] width 5 height 5
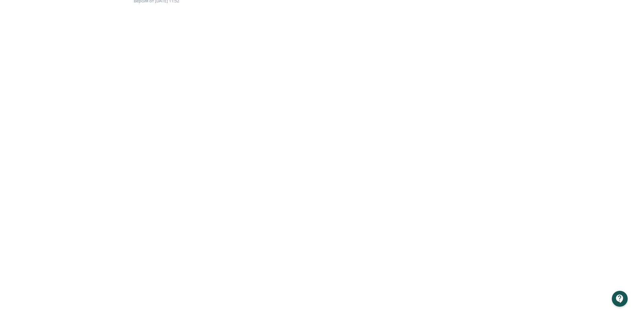
scroll to position [70, 0]
click at [616, 298] on div at bounding box center [620, 299] width 16 height 16
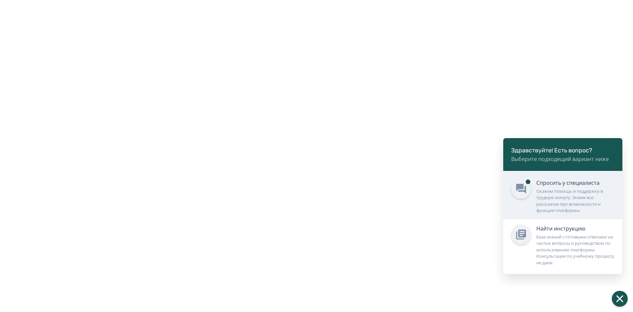
click at [545, 195] on div "Окажем помощь и поддержку в трудную минуту. Знаем все: расскажем про возможност…" at bounding box center [575, 201] width 78 height 26
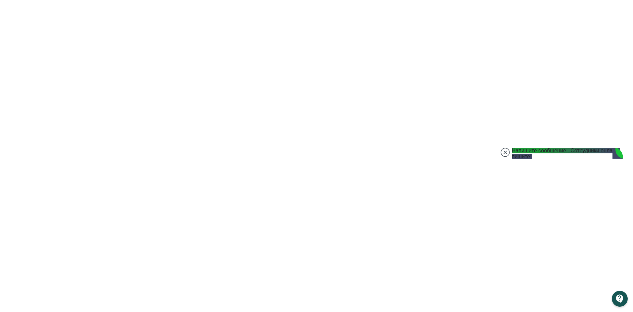
scroll to position [779, 0]
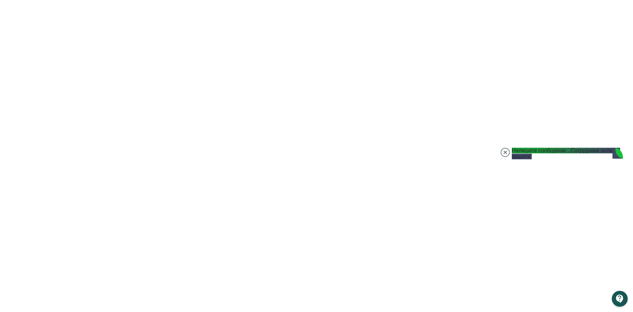
scroll to position [779, 0]
type textarea "**********"
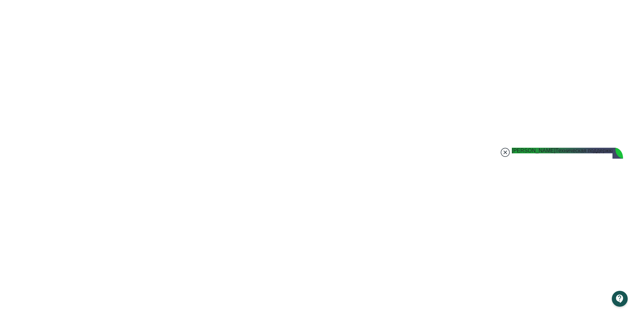
click at [502, 155] on jdiv at bounding box center [504, 152] width 9 height 9
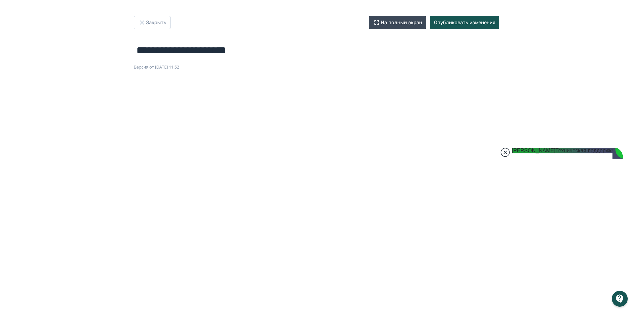
click at [503, 154] on jdiv at bounding box center [504, 152] width 9 height 9
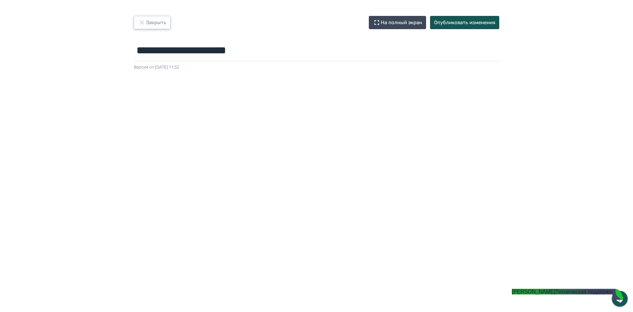
click at [150, 19] on button "Закрыть" at bounding box center [152, 22] width 37 height 13
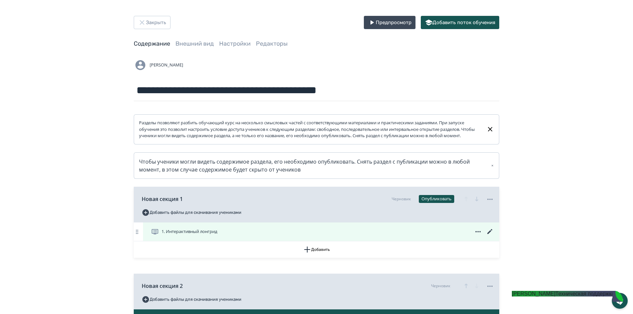
click at [492, 236] on icon at bounding box center [490, 232] width 8 height 8
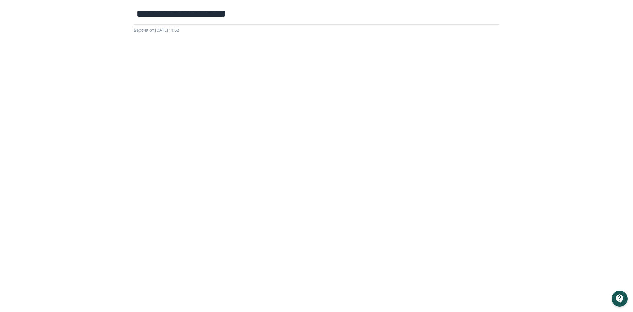
scroll to position [70, 0]
click at [619, 301] on div at bounding box center [620, 299] width 16 height 16
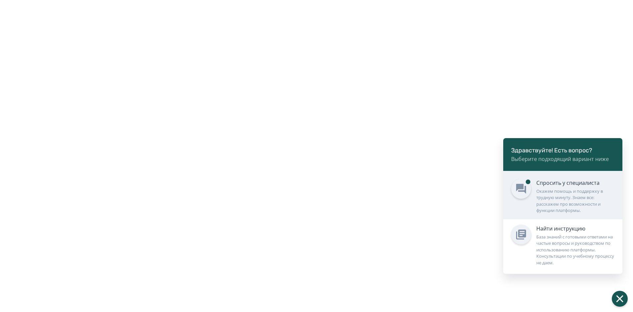
click at [567, 190] on div "Окажем помощь и поддержку в трудную минуту. Знаем все: расскажем про возможност…" at bounding box center [575, 201] width 78 height 26
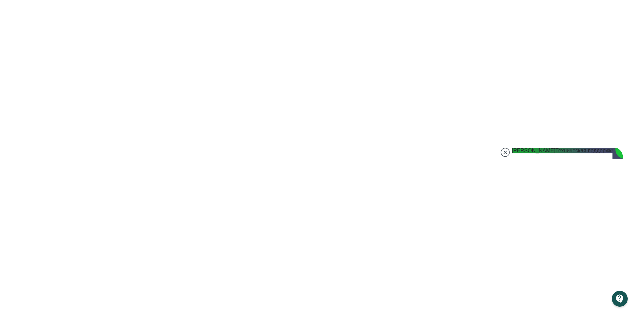
scroll to position [1172, 0]
type textarea "*"
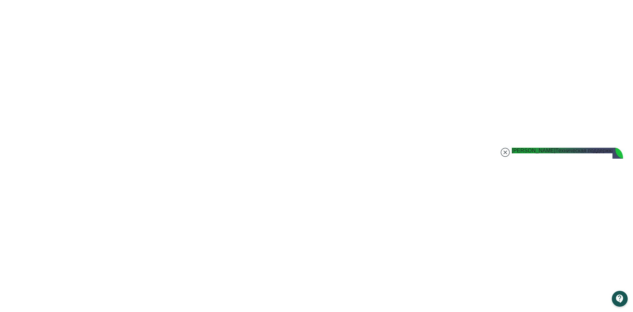
type textarea "**********"
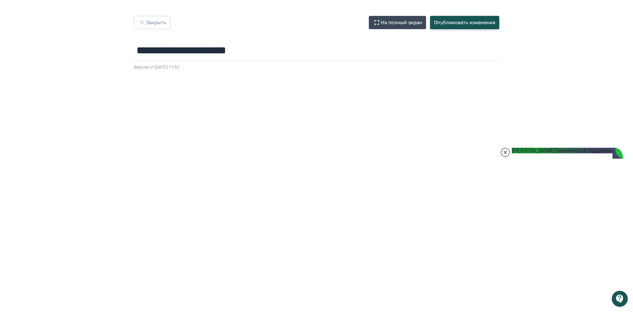
click at [468, 22] on button "Опубликовать изменения" at bounding box center [464, 22] width 69 height 13
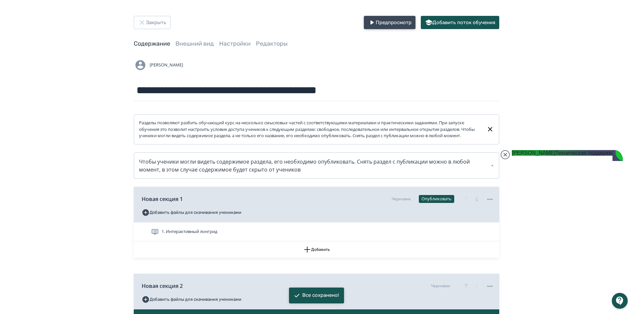
click at [376, 21] on button "Предпросмотр" at bounding box center [390, 22] width 52 height 13
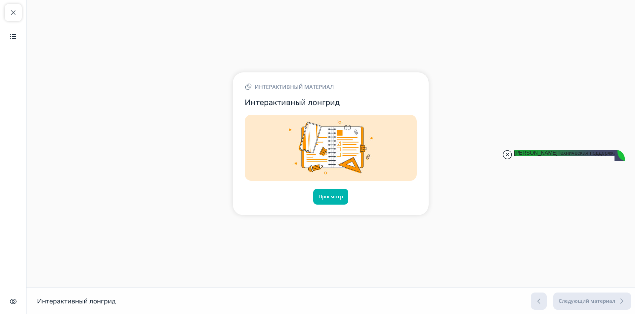
click at [506, 156] on jdiv at bounding box center [507, 154] width 9 height 9
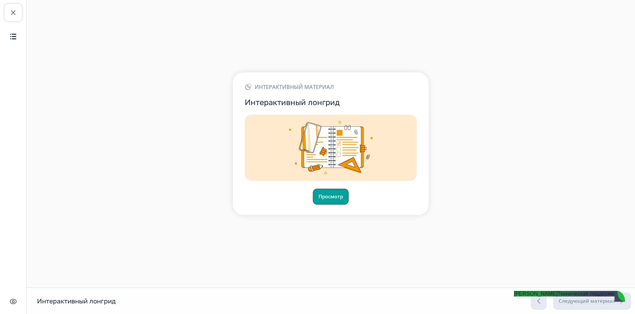
click at [339, 198] on button "Просмотр" at bounding box center [331, 197] width 36 height 16
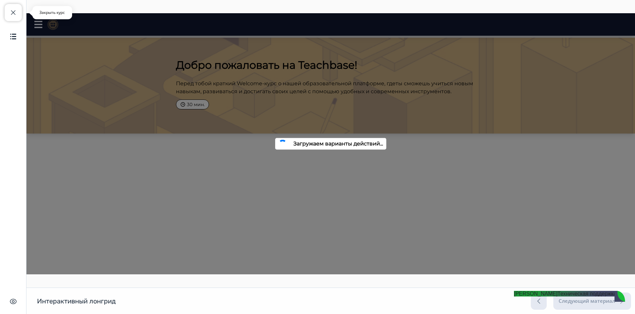
click at [13, 15] on span "button" at bounding box center [13, 13] width 8 height 8
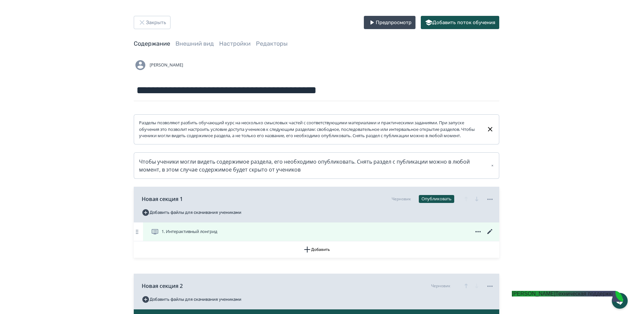
click at [489, 234] on icon at bounding box center [489, 231] width 5 height 5
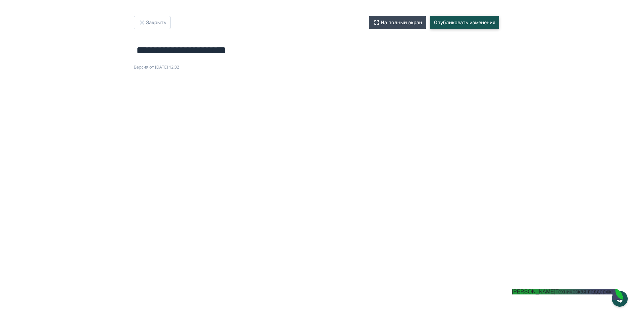
click at [449, 24] on button "Опубликовать изменения" at bounding box center [464, 22] width 69 height 13
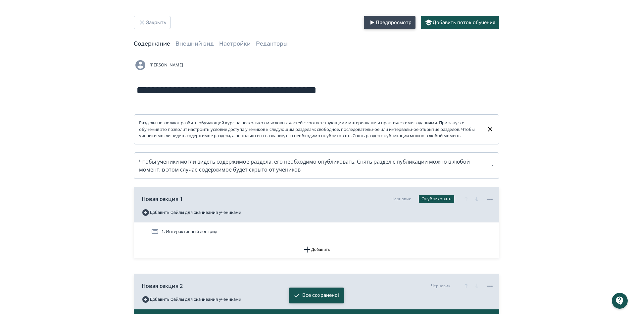
click at [392, 26] on button "Предпросмотр" at bounding box center [390, 22] width 52 height 13
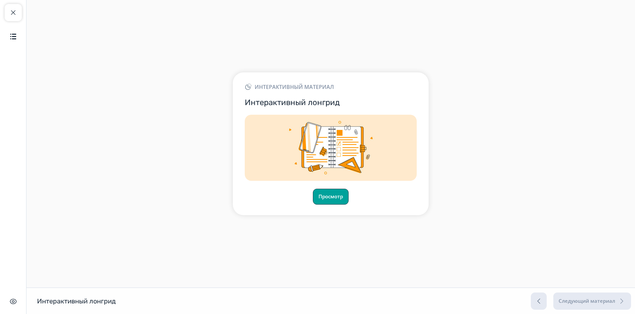
click at [332, 198] on button "Просмотр" at bounding box center [331, 197] width 36 height 16
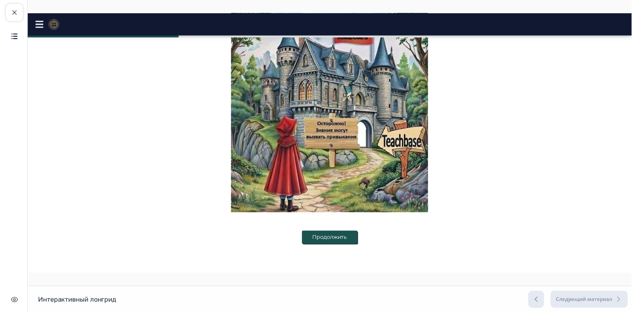
scroll to position [2151, 0]
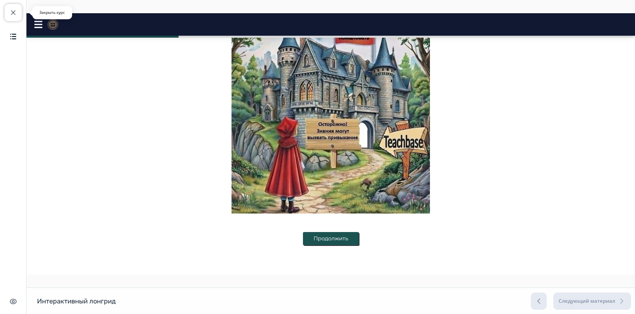
click at [15, 9] on span "button" at bounding box center [13, 13] width 8 height 8
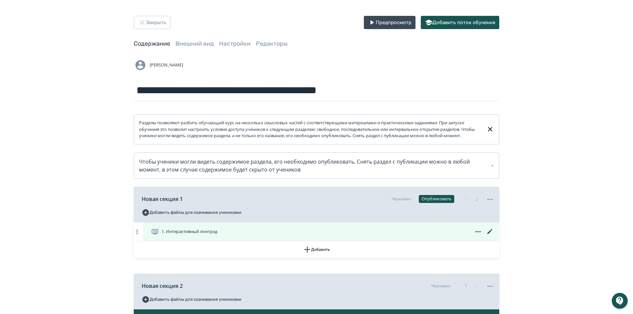
click at [488, 234] on icon at bounding box center [489, 231] width 5 height 5
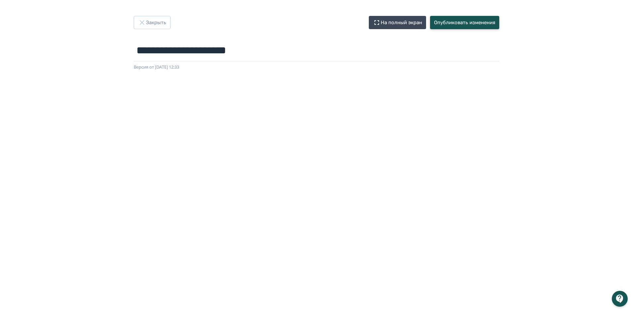
click at [451, 24] on button "Опубликовать изменения" at bounding box center [464, 22] width 69 height 13
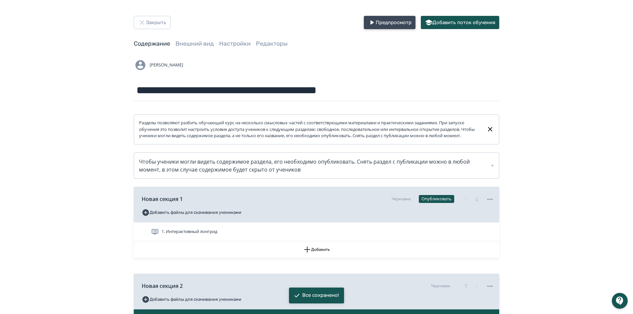
click at [401, 20] on button "Предпросмотр" at bounding box center [390, 22] width 52 height 13
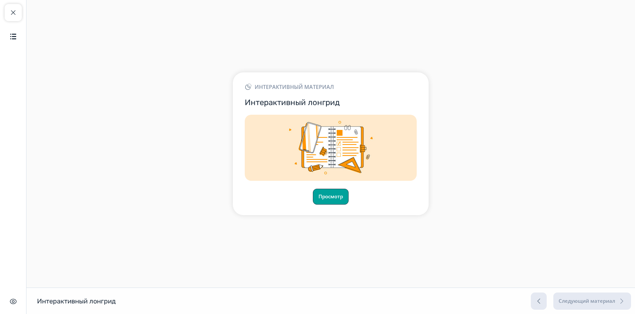
click at [320, 203] on button "Просмотр" at bounding box center [331, 197] width 36 height 16
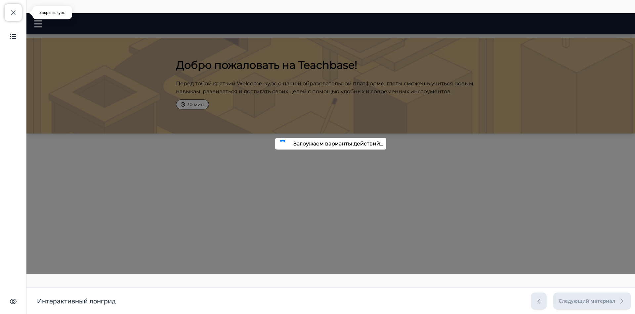
click at [15, 14] on span "button" at bounding box center [13, 13] width 8 height 8
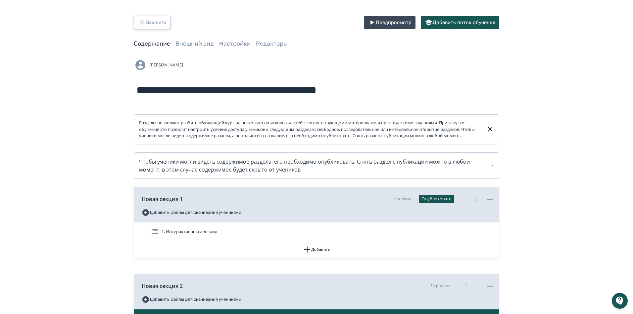
click at [144, 23] on icon "button" at bounding box center [142, 23] width 8 height 8
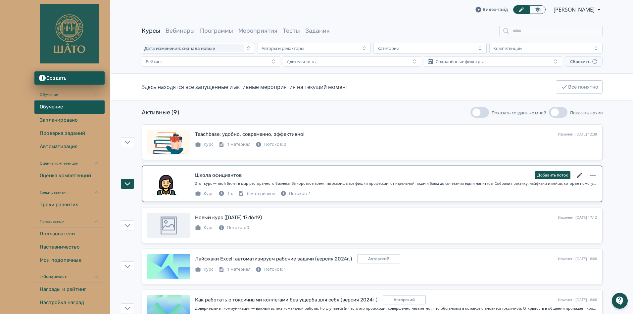
click at [579, 176] on icon at bounding box center [579, 175] width 5 height 5
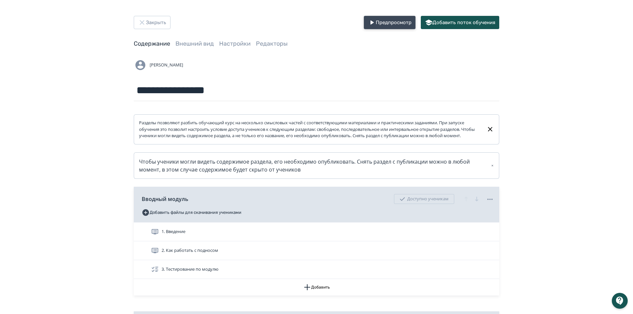
click at [393, 23] on button "Предпросмотр" at bounding box center [390, 22] width 52 height 13
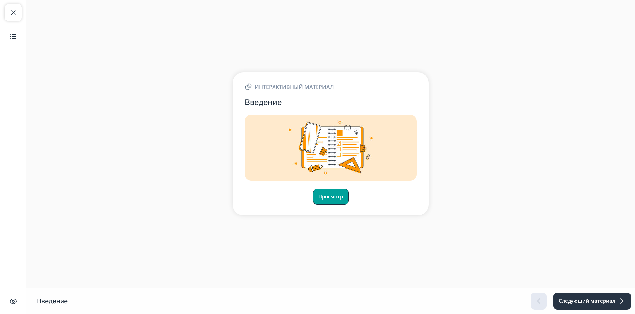
click at [336, 199] on button "Просмотр" at bounding box center [331, 197] width 36 height 16
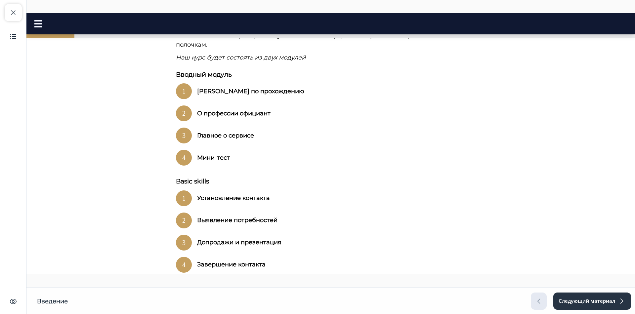
scroll to position [364, 0]
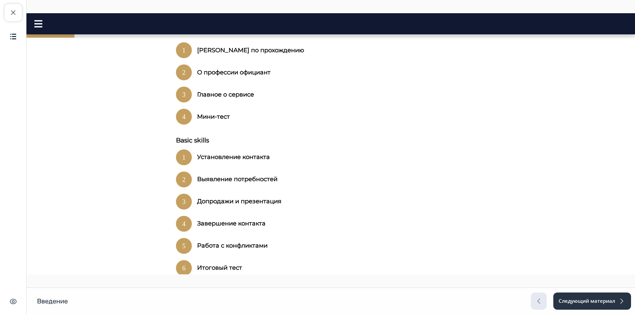
click at [37, 24] on rect at bounding box center [38, 23] width 8 height 1
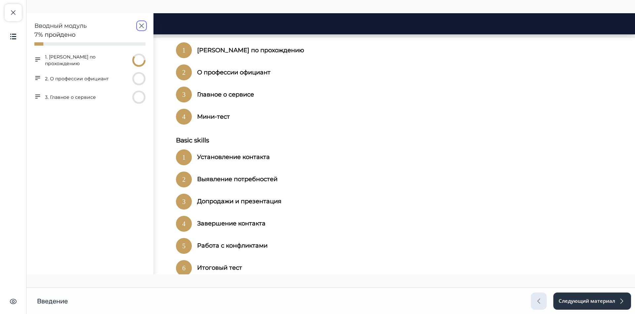
click at [140, 28] on icon "button" at bounding box center [142, 26] width 8 height 8
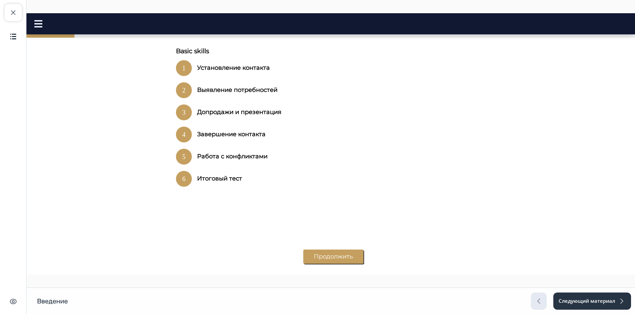
scroll to position [463, 0]
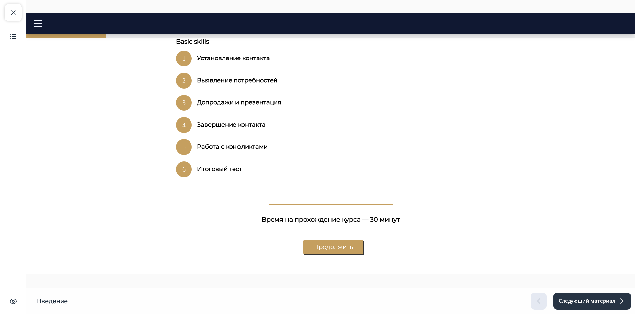
click at [334, 240] on button "Продолжить" at bounding box center [333, 247] width 60 height 14
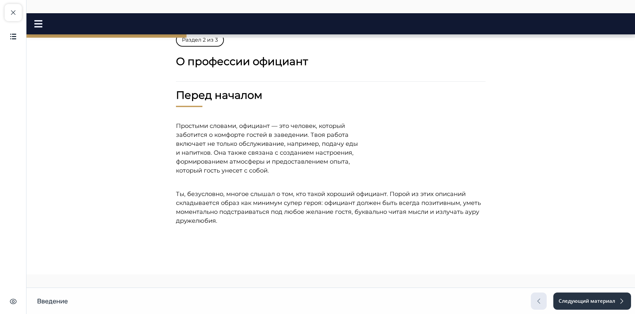
scroll to position [0, 0]
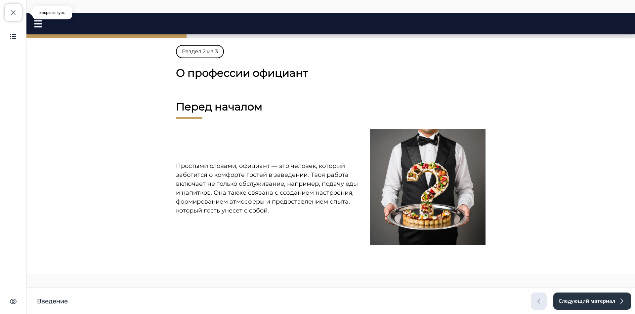
click at [14, 14] on span "button" at bounding box center [13, 13] width 8 height 8
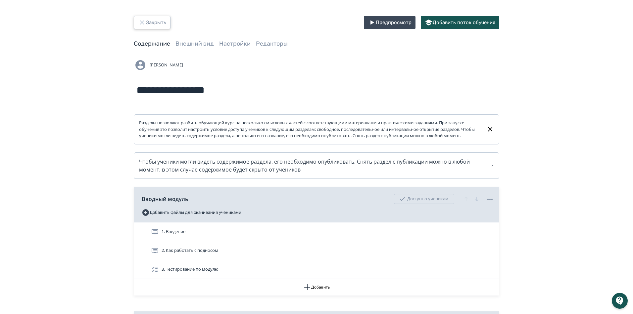
click at [150, 23] on button "Закрыть" at bounding box center [152, 22] width 37 height 13
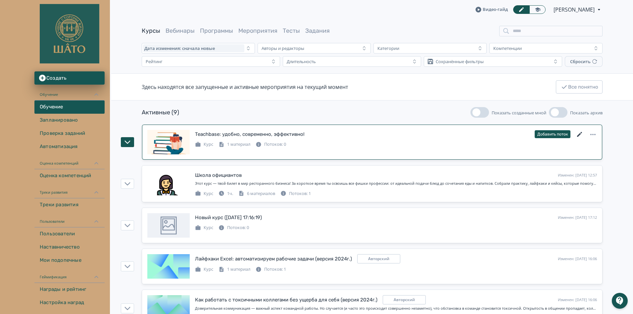
click at [580, 136] on icon at bounding box center [580, 135] width 8 height 8
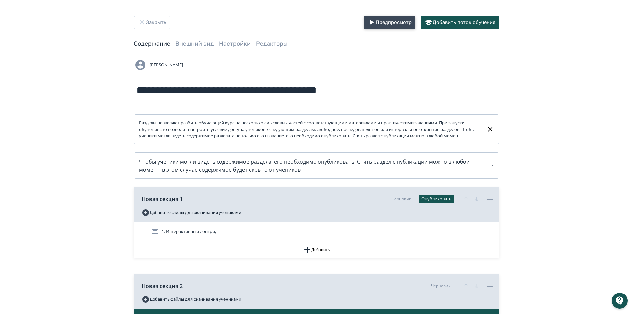
click at [394, 24] on button "Предпросмотр" at bounding box center [390, 22] width 52 height 13
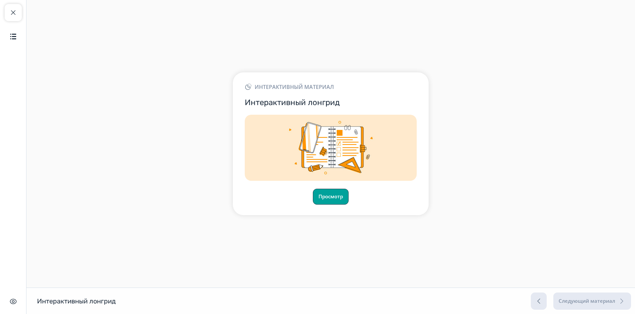
click at [332, 202] on button "Просмотр" at bounding box center [331, 197] width 36 height 16
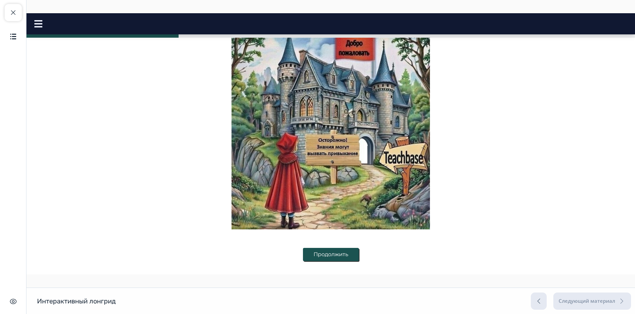
scroll to position [204, 0]
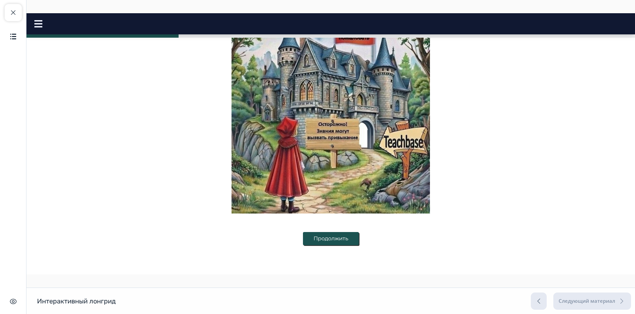
click at [337, 241] on button "Продолжить" at bounding box center [331, 238] width 56 height 13
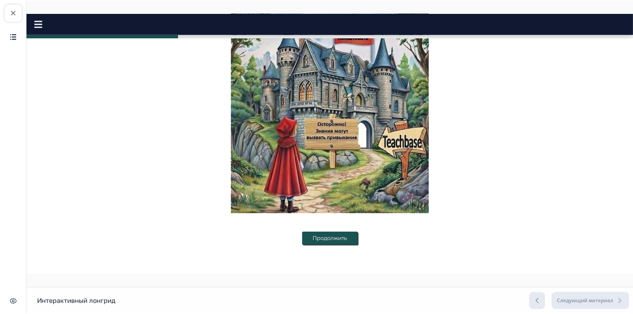
scroll to position [0, 0]
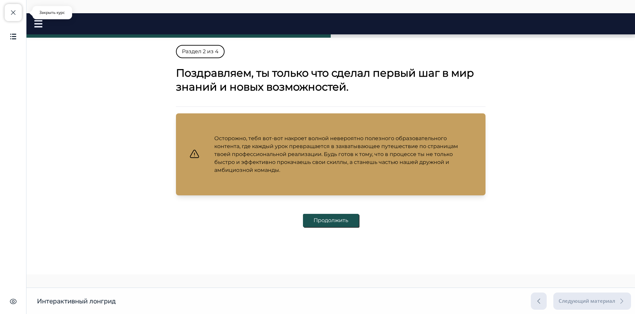
click at [15, 12] on span "button" at bounding box center [13, 13] width 8 height 8
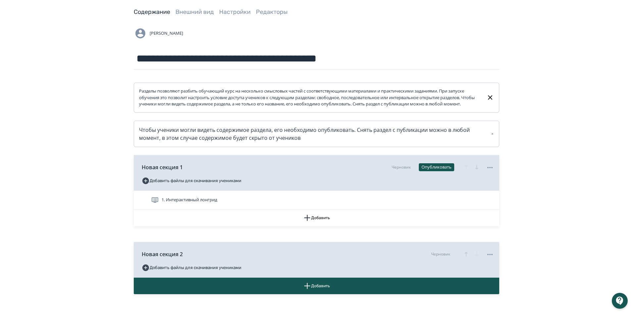
scroll to position [74, 0]
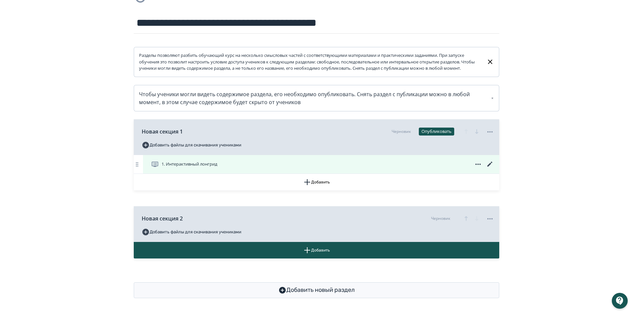
click at [180, 164] on span "1. Интерактивный лонгрид" at bounding box center [190, 164] width 56 height 7
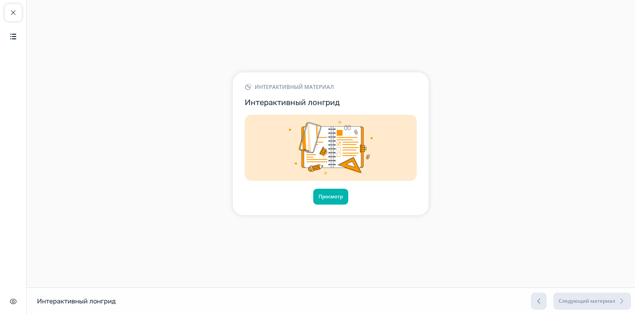
click at [273, 104] on h3 "Интерактивный лонгрид" at bounding box center [331, 103] width 172 height 10
click at [18, 14] on button "Закрыть курс" at bounding box center [13, 12] width 17 height 17
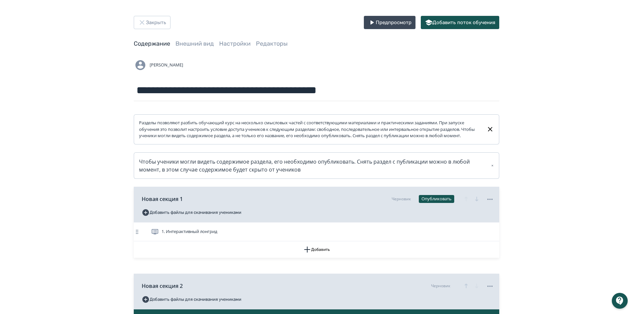
click at [137, 235] on icon at bounding box center [137, 232] width 7 height 7
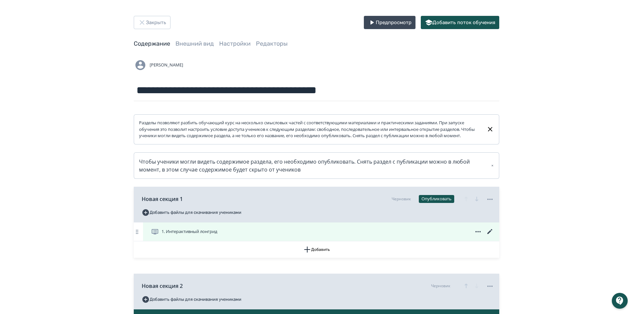
click at [155, 235] on icon at bounding box center [155, 231] width 7 height 5
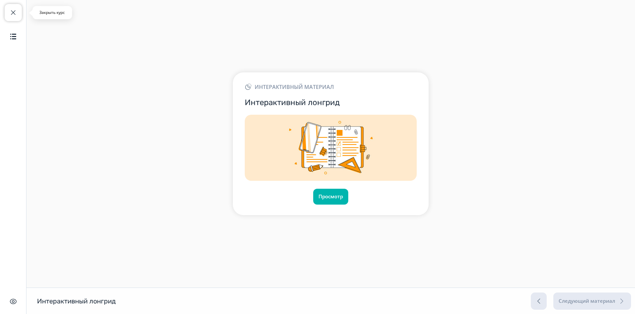
click at [9, 16] on span "button" at bounding box center [13, 13] width 8 height 8
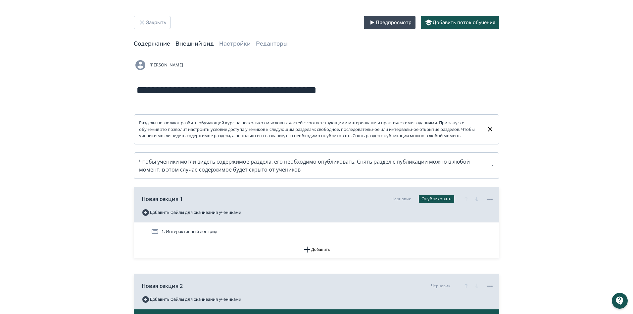
click at [189, 45] on link "Внешний вид" at bounding box center [194, 43] width 38 height 7
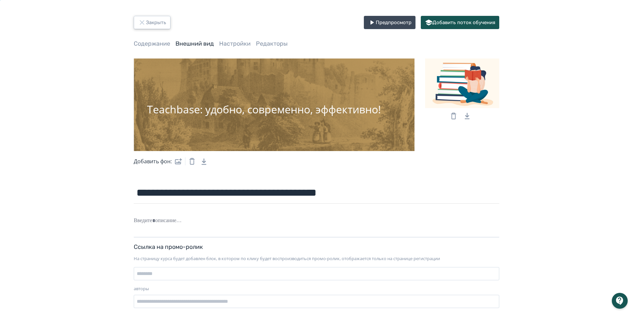
click at [145, 24] on icon "button" at bounding box center [142, 23] width 8 height 8
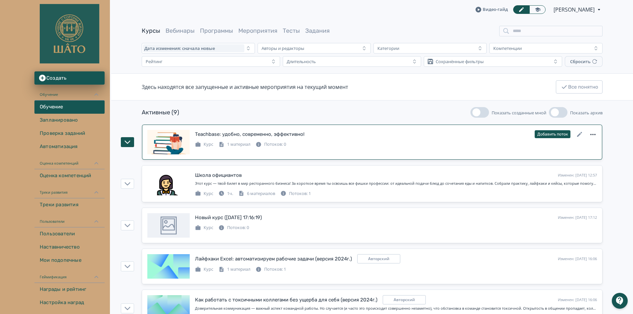
click at [592, 135] on icon at bounding box center [593, 135] width 8 height 8
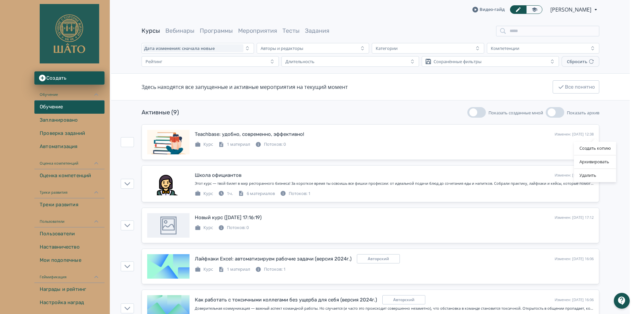
click at [618, 132] on div "Создать копию Архивировать Удалить" at bounding box center [317, 157] width 635 height 314
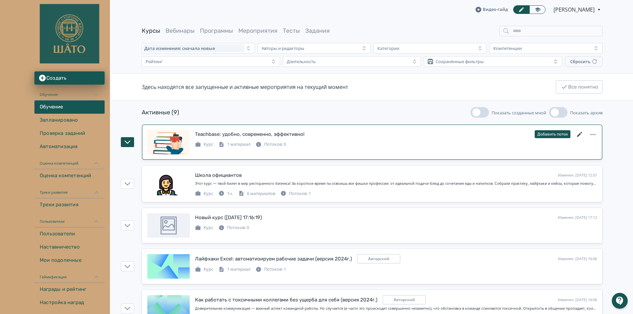
click at [578, 135] on icon at bounding box center [580, 135] width 8 height 8
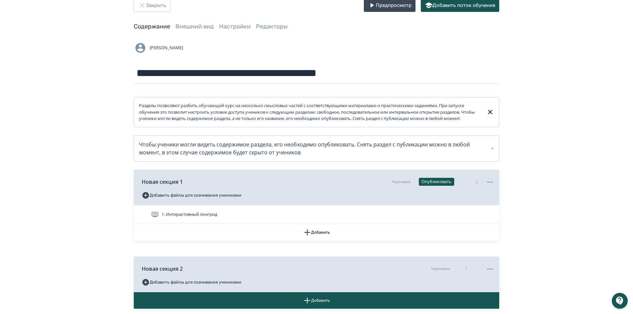
scroll to position [33, 0]
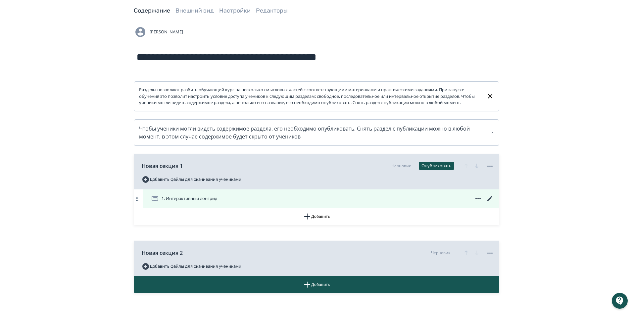
click at [489, 203] on icon at bounding box center [490, 199] width 8 height 8
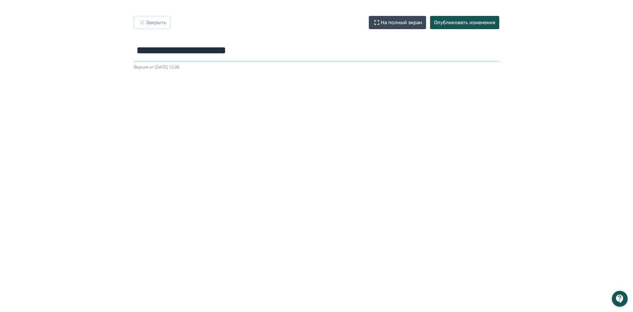
click at [192, 51] on input "**********" at bounding box center [316, 51] width 365 height 22
drag, startPoint x: 271, startPoint y: 54, endPoint x: 135, endPoint y: 52, distance: 136.4
click at [135, 52] on input "**********" at bounding box center [316, 51] width 365 height 22
type input "**********"
click at [543, 49] on div "**********" at bounding box center [316, 156] width 633 height 280
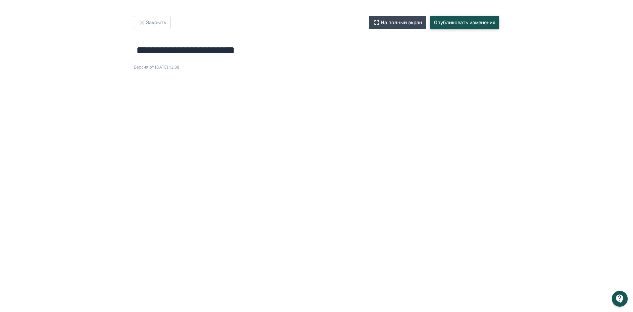
click at [445, 23] on button "Опубликовать изменения" at bounding box center [464, 22] width 69 height 13
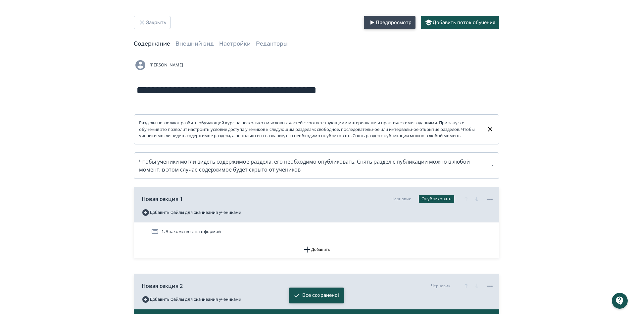
click at [383, 23] on button "Предпросмотр" at bounding box center [390, 22] width 52 height 13
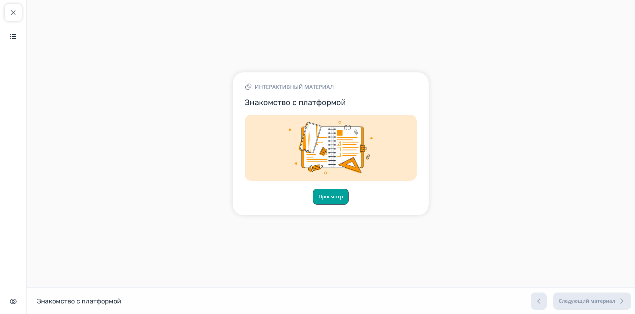
click at [333, 200] on button "Просмотр" at bounding box center [331, 197] width 36 height 16
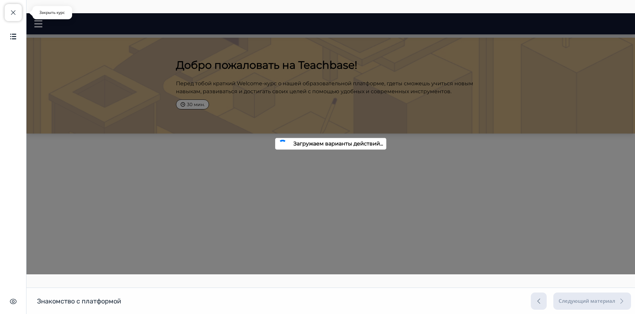
click at [15, 12] on span "button" at bounding box center [13, 13] width 8 height 8
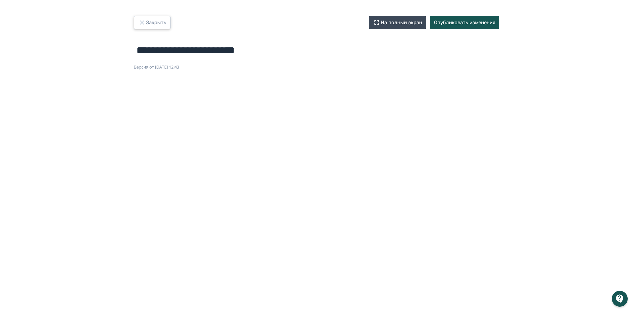
click at [143, 25] on icon "button" at bounding box center [142, 23] width 8 height 8
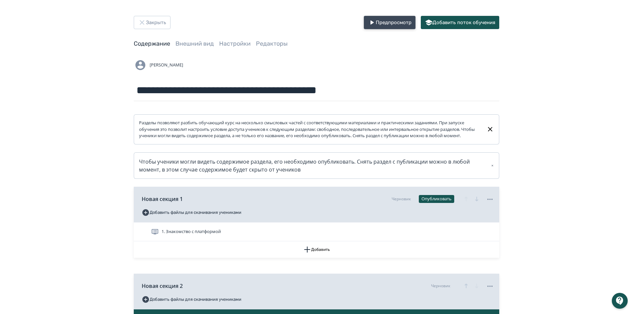
click at [379, 24] on button "Предпросмотр" at bounding box center [390, 22] width 52 height 13
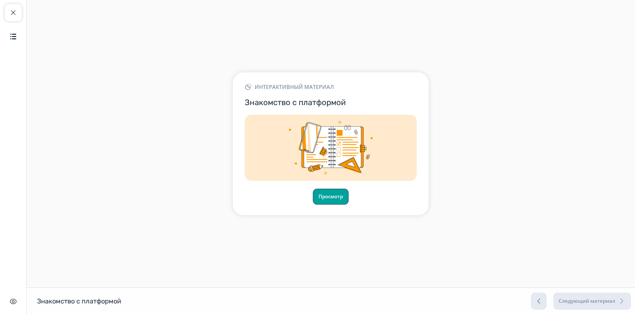
click at [336, 197] on button "Просмотр" at bounding box center [331, 197] width 36 height 16
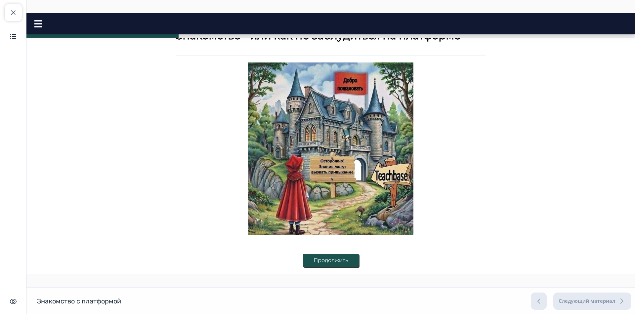
scroll to position [136, 0]
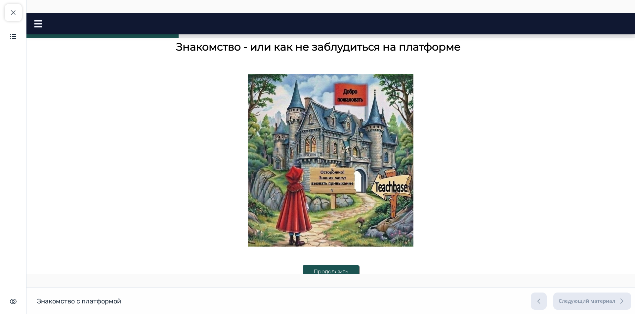
click at [347, 270] on button "Продолжить" at bounding box center [331, 271] width 56 height 13
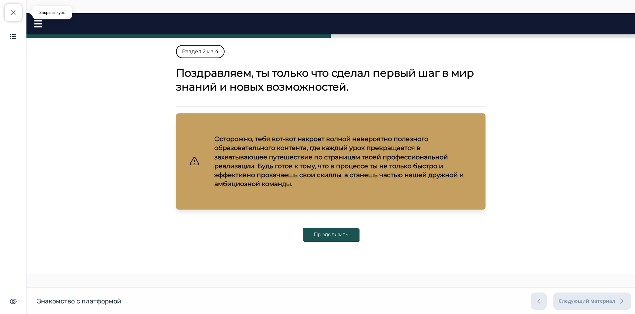
click at [10, 11] on span "button" at bounding box center [13, 13] width 8 height 8
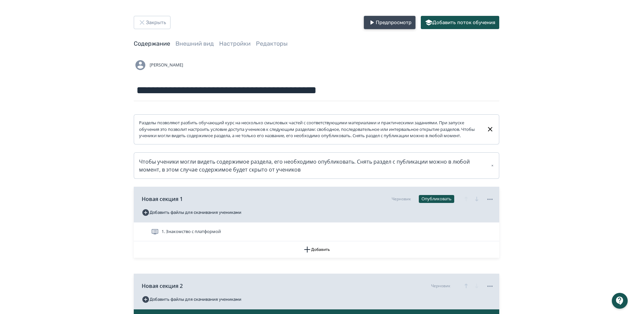
click at [382, 22] on button "Предпросмотр" at bounding box center [390, 22] width 52 height 13
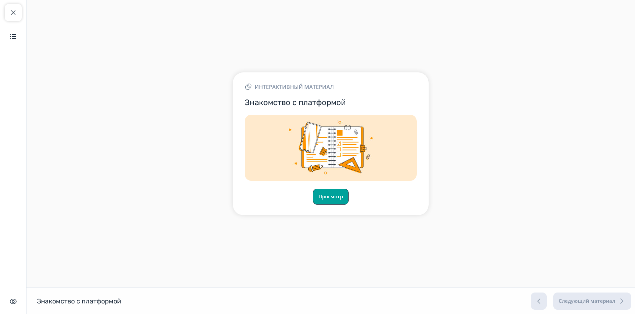
click at [338, 201] on button "Просмотр" at bounding box center [331, 197] width 36 height 16
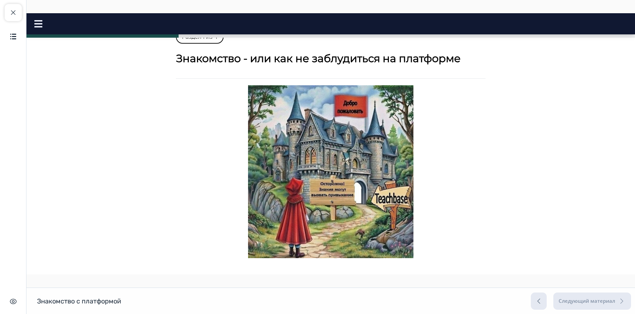
scroll to position [136, 0]
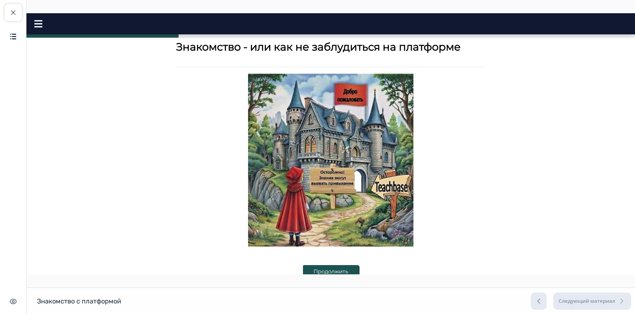
click at [351, 268] on button "Продолжить" at bounding box center [331, 271] width 56 height 13
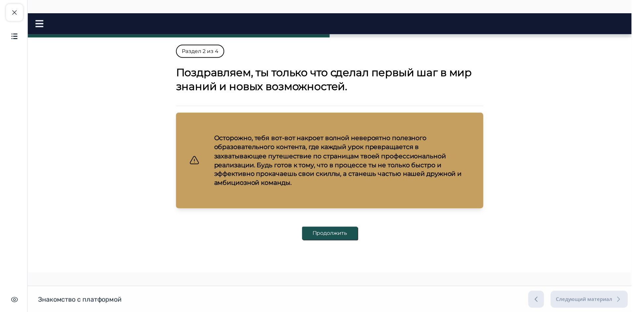
scroll to position [0, 0]
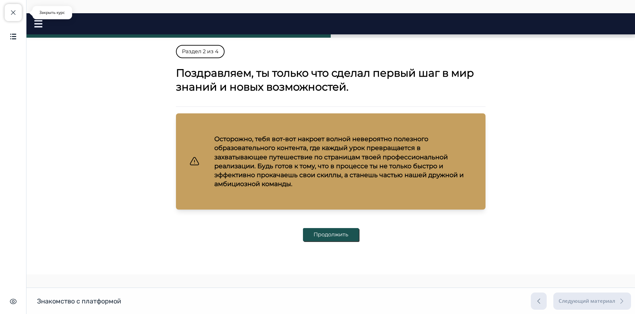
click at [11, 10] on span "button" at bounding box center [13, 13] width 8 height 8
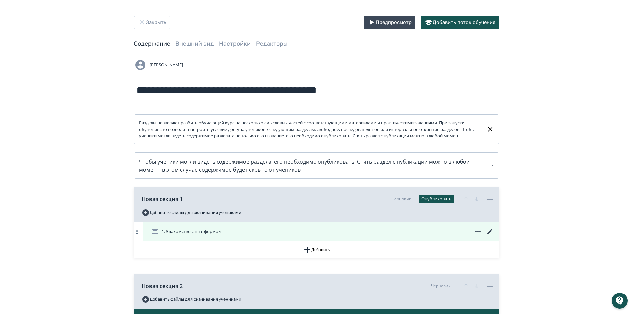
click at [489, 236] on icon at bounding box center [490, 232] width 8 height 8
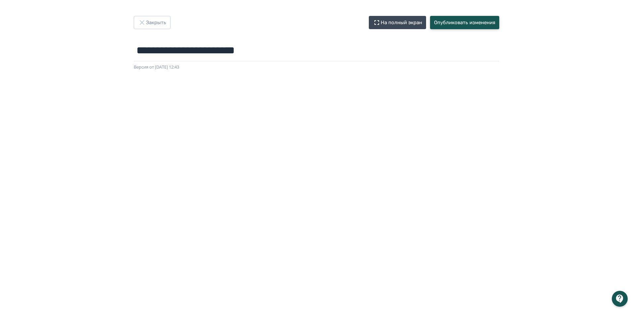
click at [461, 21] on button "Опубликовать изменения" at bounding box center [464, 22] width 69 height 13
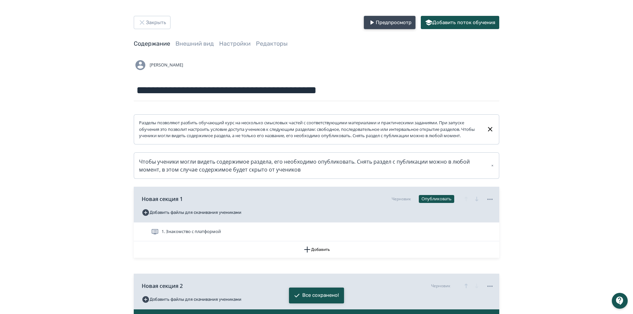
click at [381, 20] on button "Предпросмотр" at bounding box center [390, 22] width 52 height 13
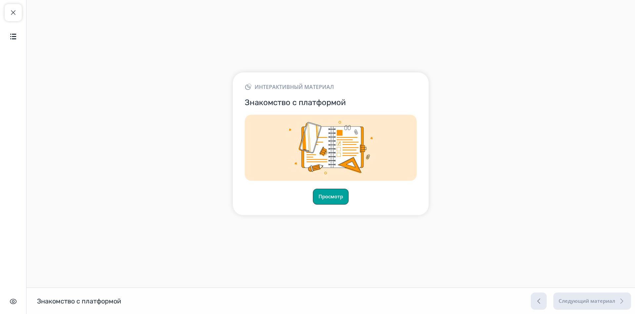
click at [333, 195] on button "Просмотр" at bounding box center [331, 197] width 36 height 16
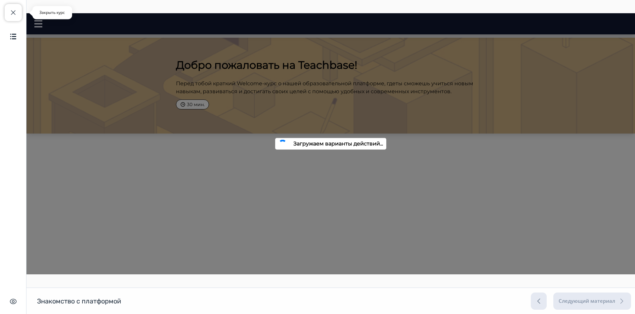
click at [16, 15] on span "button" at bounding box center [13, 13] width 8 height 8
